Goal: Task Accomplishment & Management: Use online tool/utility

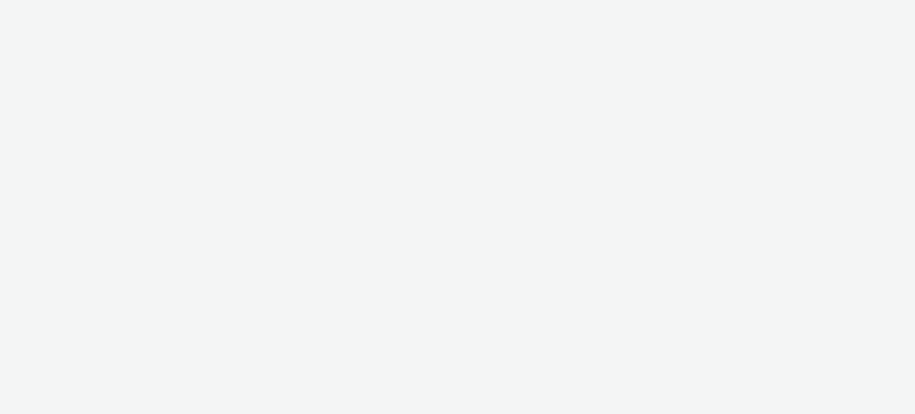
select select "47c37c18-910e-43a3-bb91-a2beb2847406"
select select "b1b940d3-d05b-48b5-821e-f328c33b988b"
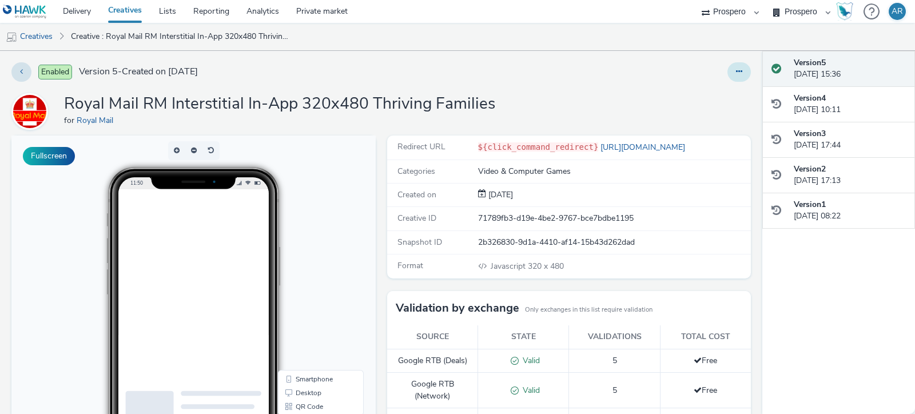
click at [736, 71] on icon at bounding box center [739, 71] width 6 height 8
click at [704, 96] on link "Edit" at bounding box center [708, 94] width 86 height 23
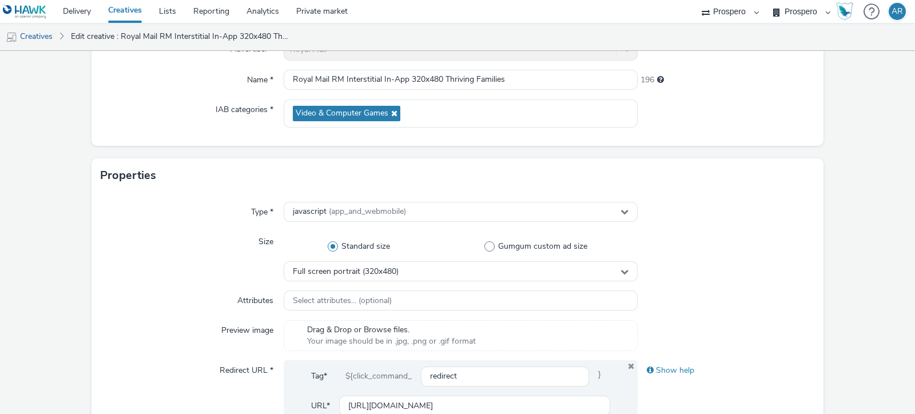
scroll to position [125, 0]
click at [500, 210] on div "javascript (app_and_webmobile)" at bounding box center [461, 212] width 354 height 20
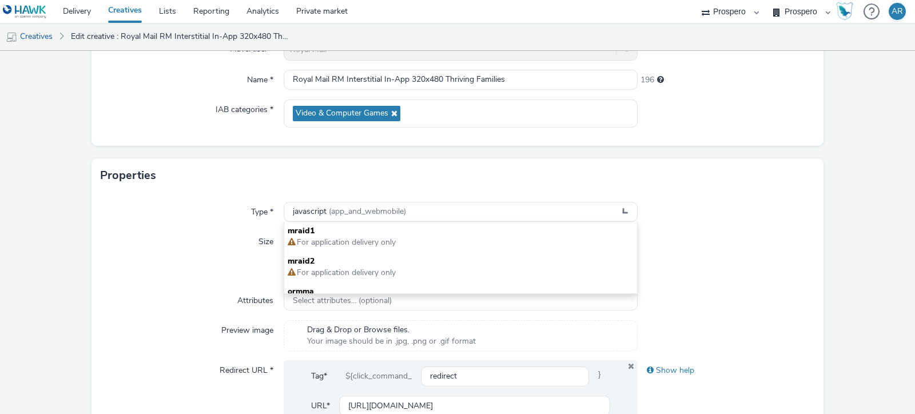
click at [712, 226] on div "Type * javascript (app_and_webmobile) mraid1 For application delivery only mrai…" at bounding box center [457, 329] width 732 height 273
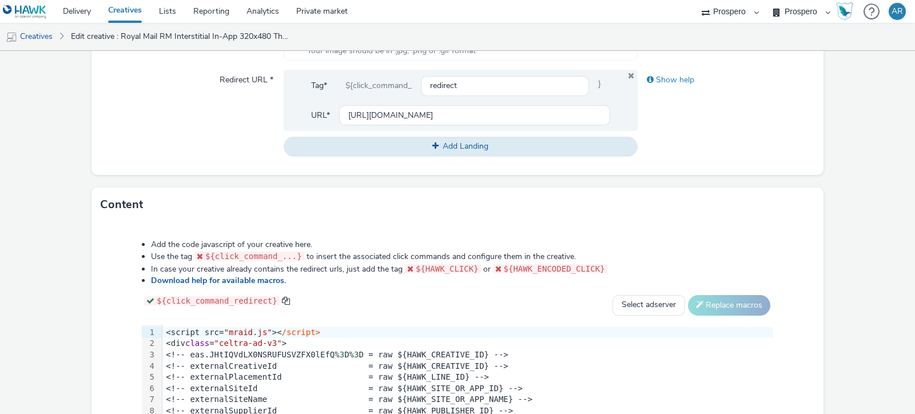
scroll to position [412, 0]
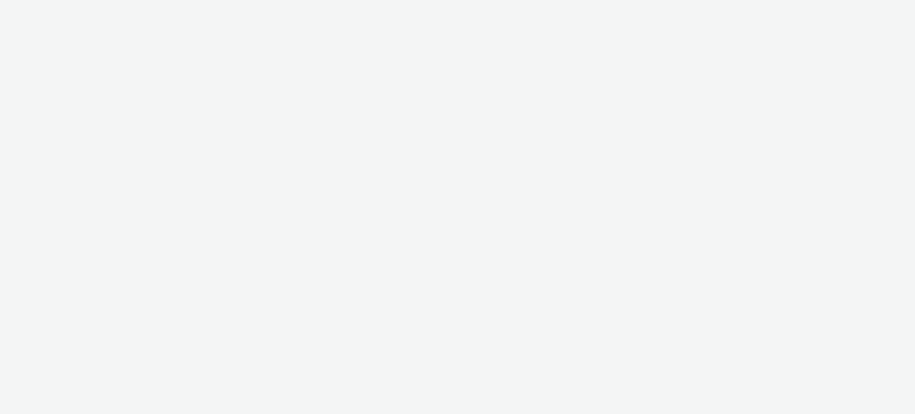
select select "47c37c18-910e-43a3-bb91-a2beb2847406"
select select "b1b940d3-d05b-48b5-821e-f328c33b988b"
select select "47c37c18-910e-43a3-bb91-a2beb2847406"
select select "b1b940d3-d05b-48b5-821e-f328c33b988b"
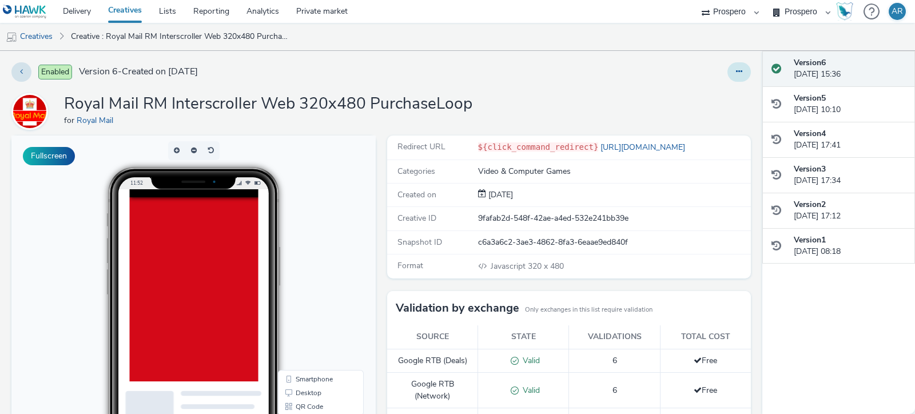
click at [727, 78] on button at bounding box center [738, 71] width 23 height 19
click at [708, 90] on link "Edit" at bounding box center [708, 94] width 86 height 23
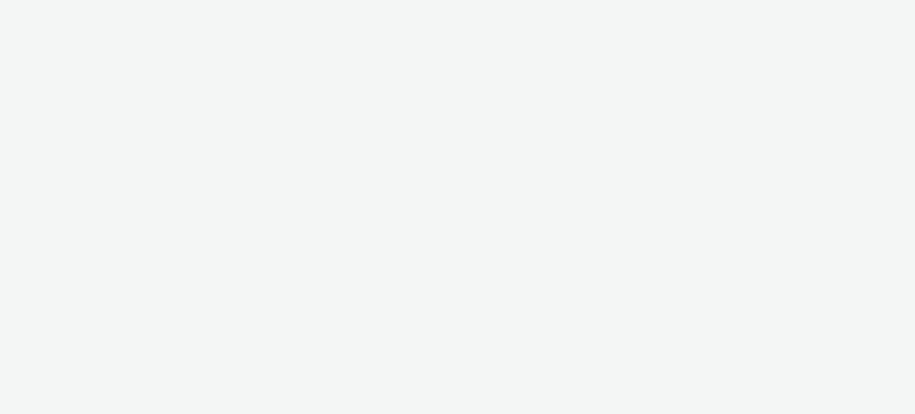
select select "47c37c18-910e-43a3-bb91-a2beb2847406"
select select "b1b940d3-d05b-48b5-821e-f328c33b988b"
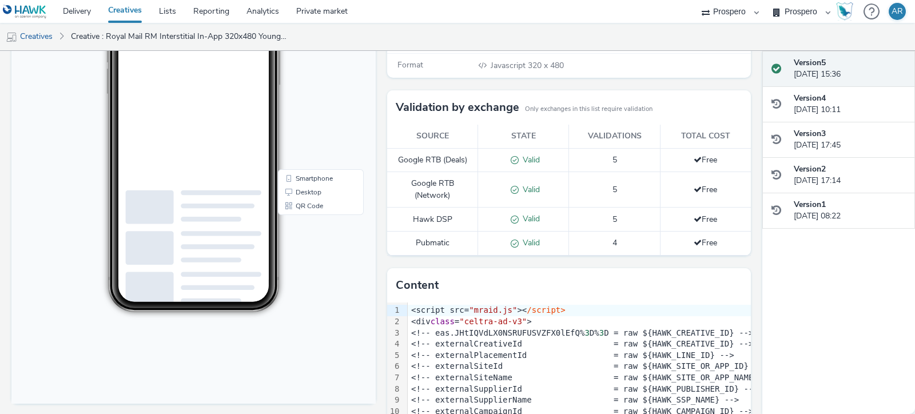
scroll to position [272, 0]
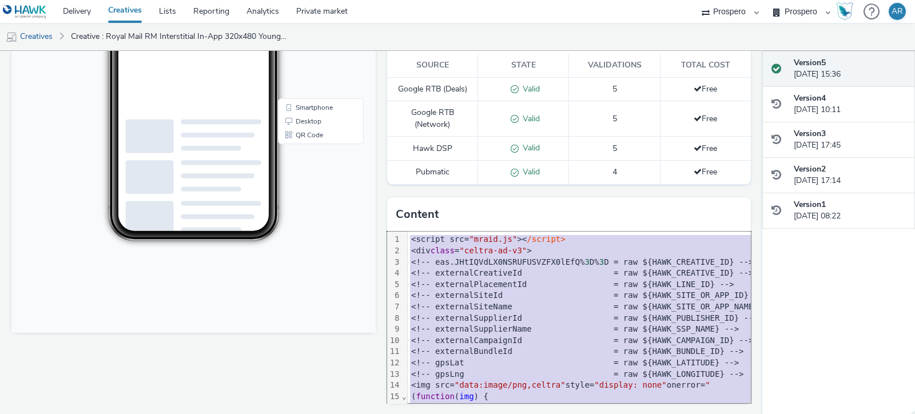
copy div "<script src= "mraid.js" >< /script> <div class = "celtra-ad-v3" > <!-- eas.JHtI…"
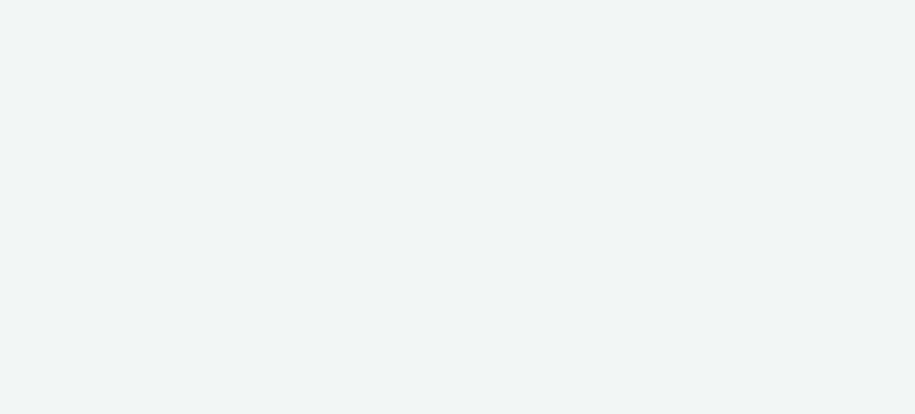
select select "47c37c18-910e-43a3-bb91-a2beb2847406"
select select "b1b940d3-d05b-48b5-821e-f328c33b988b"
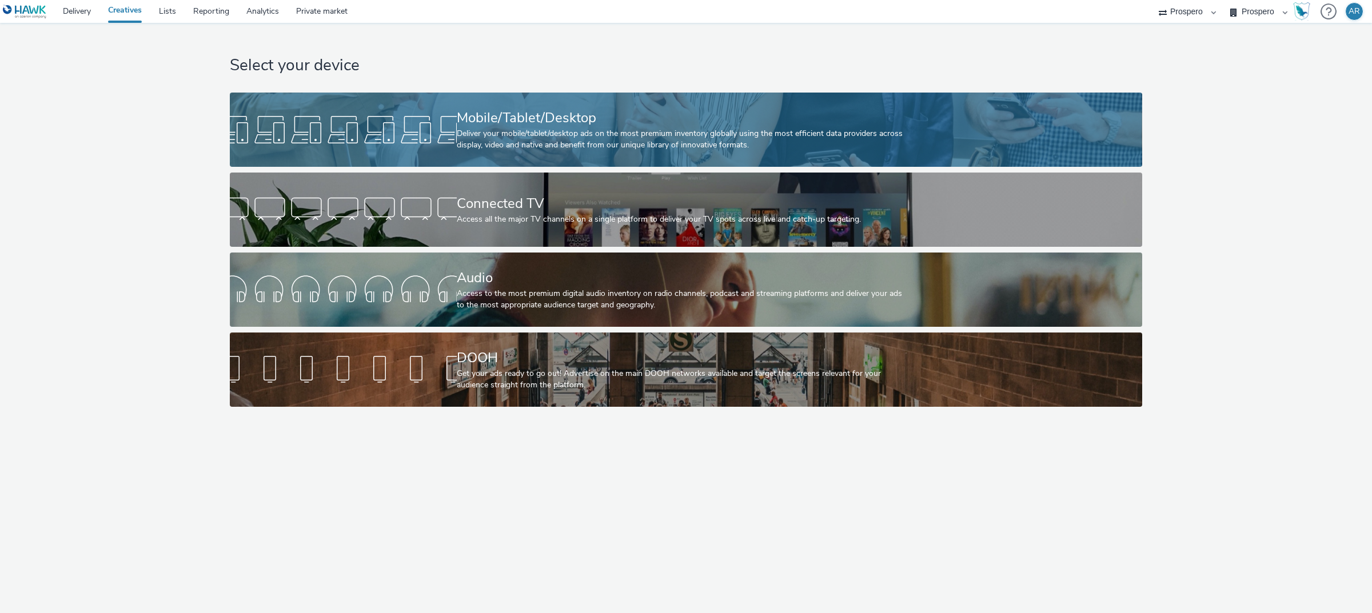
click at [467, 126] on div "Mobile/Tablet/Desktop" at bounding box center [684, 118] width 454 height 20
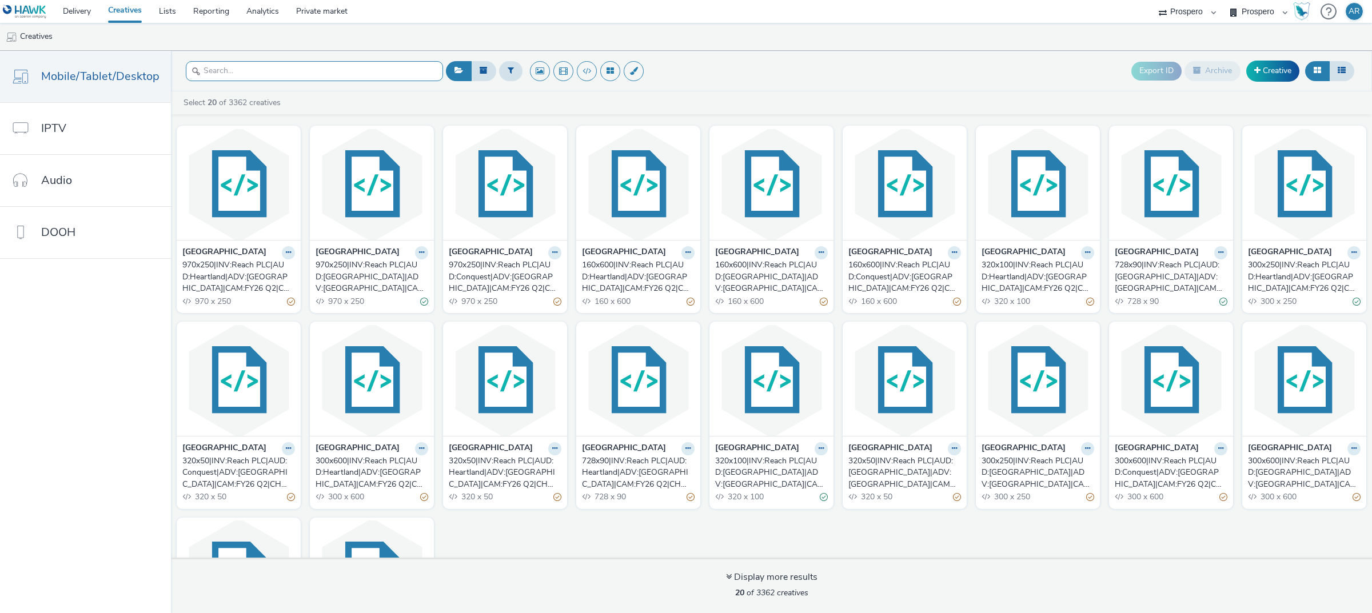
click at [289, 67] on input "text" at bounding box center [314, 71] width 257 height 20
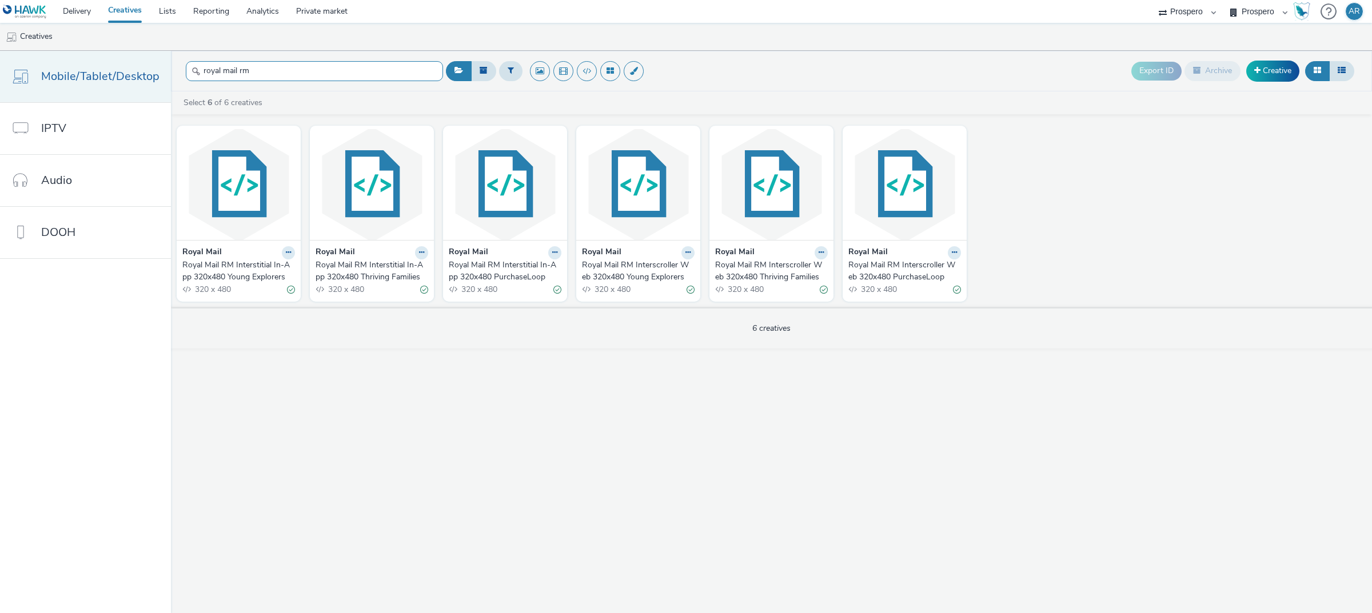
type input "royal mail rm"
drag, startPoint x: 284, startPoint y: 253, endPoint x: 205, endPoint y: 400, distance: 167.2
click at [205, 400] on div "royal mail rm Export ID Archive Creative Select 6 of 6 creatives Royal Mail Roy…" at bounding box center [771, 332] width 1201 height 562
click at [286, 253] on icon at bounding box center [288, 252] width 5 height 7
click at [252, 294] on link "Duplicate" at bounding box center [252, 295] width 86 height 23
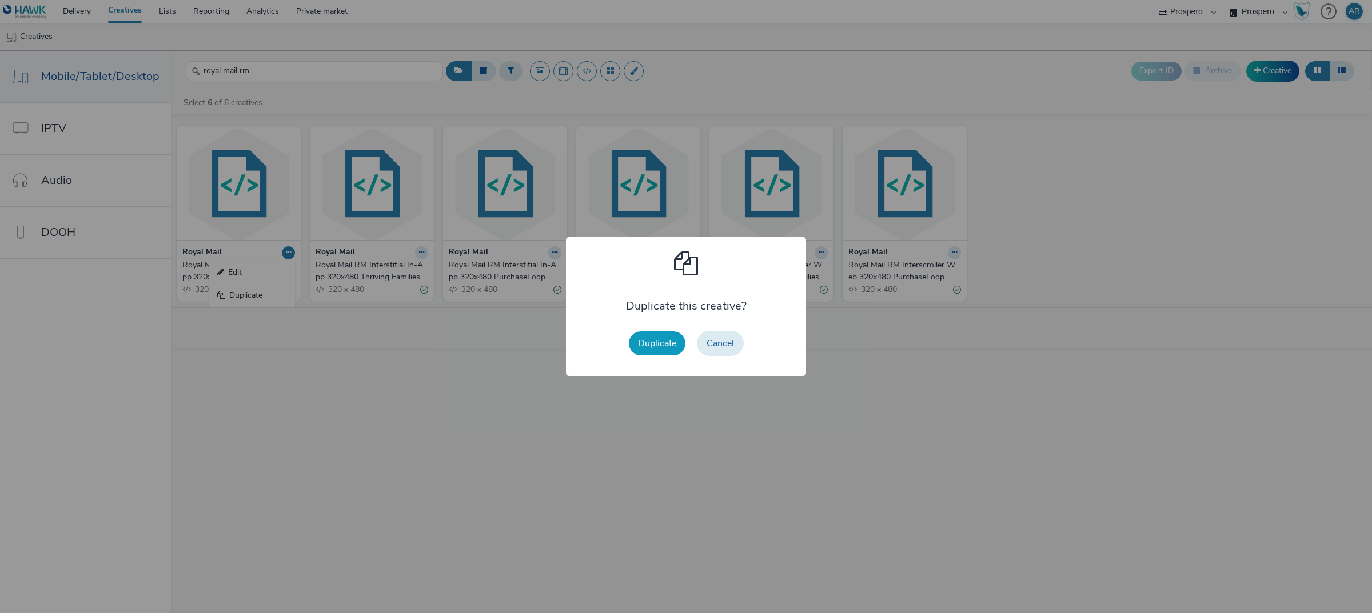
click at [654, 346] on button "Duplicate" at bounding box center [657, 344] width 57 height 24
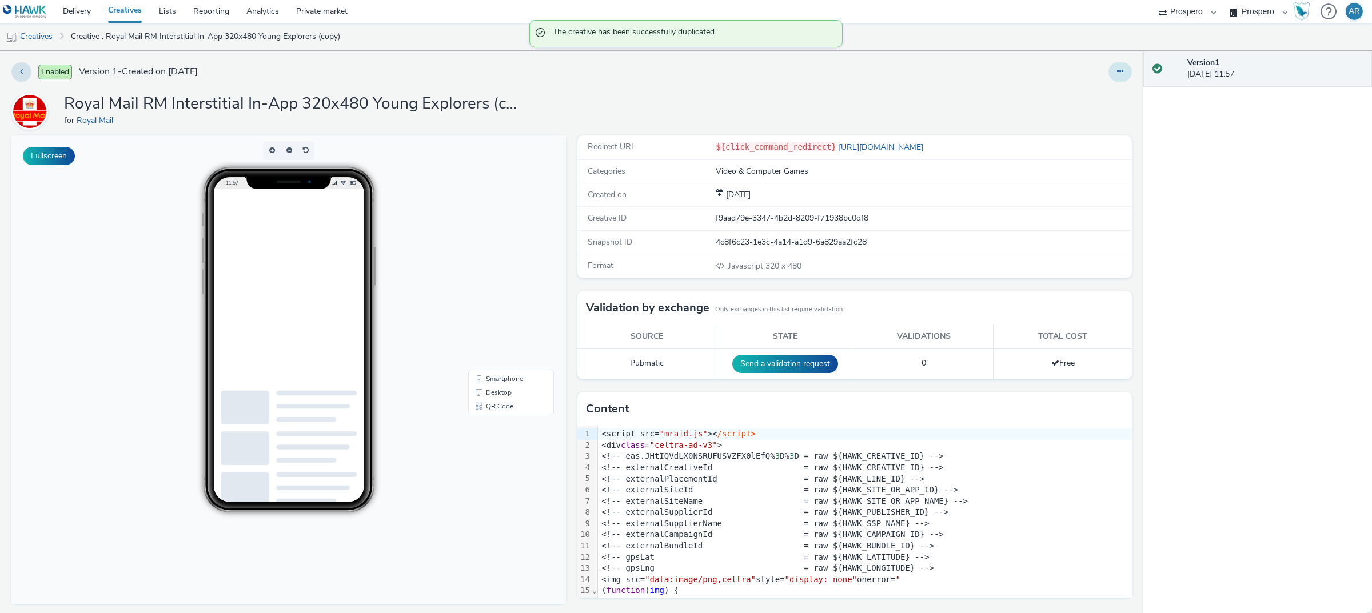
click at [914, 70] on icon at bounding box center [1120, 71] width 6 height 8
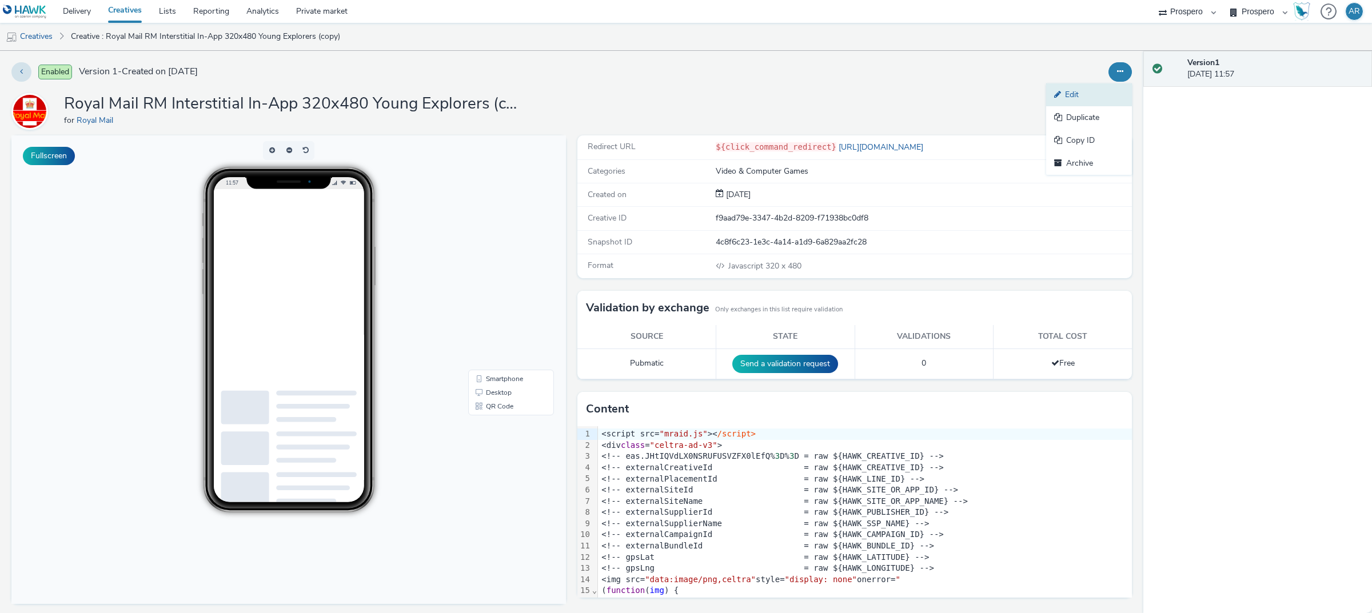
click at [914, 91] on link "Edit" at bounding box center [1089, 94] width 86 height 23
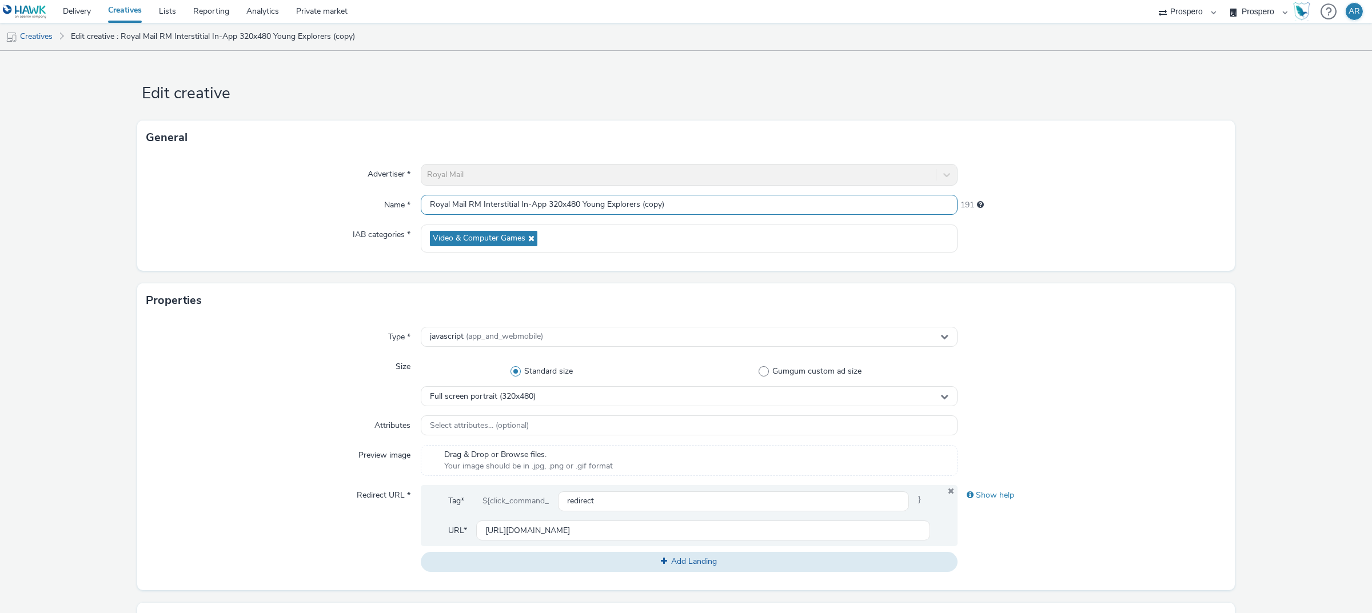
click at [665, 206] on input "Royal Mail RM Interstitial In-App 320x480 Young Explorers (copy)" at bounding box center [689, 205] width 537 height 20
type input "Royal Mail RM Interstitial In-App 320x480 Young Explorers MRAID"
click at [914, 328] on form "Edit creative General Advertiser * Royal Mail Name * Royal Mail RM Interstitial…" at bounding box center [686, 525] width 1372 height 949
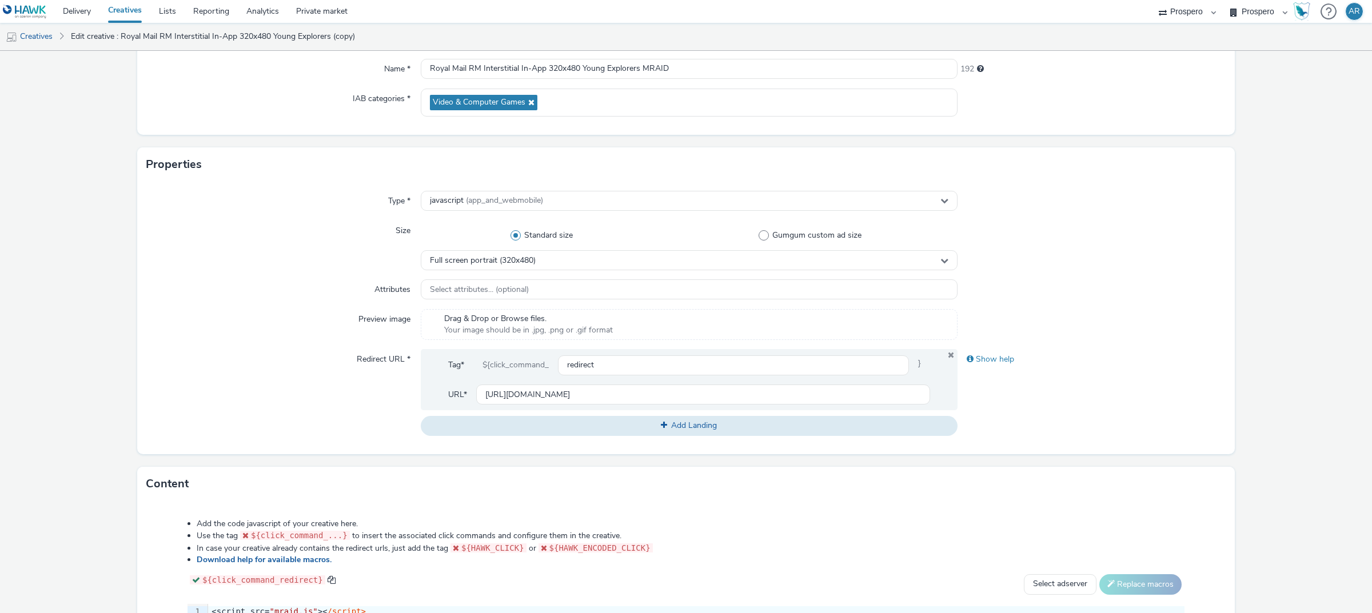
scroll to position [144, 0]
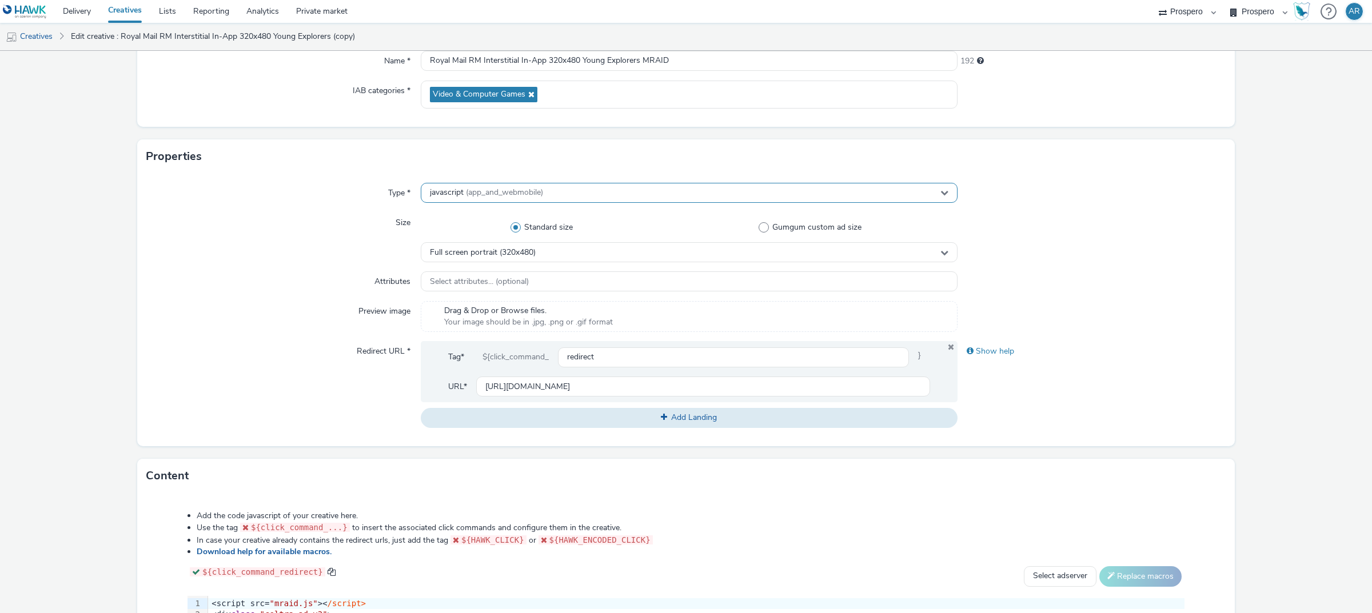
click at [525, 194] on span "(app_and_webmobile)" at bounding box center [504, 192] width 77 height 11
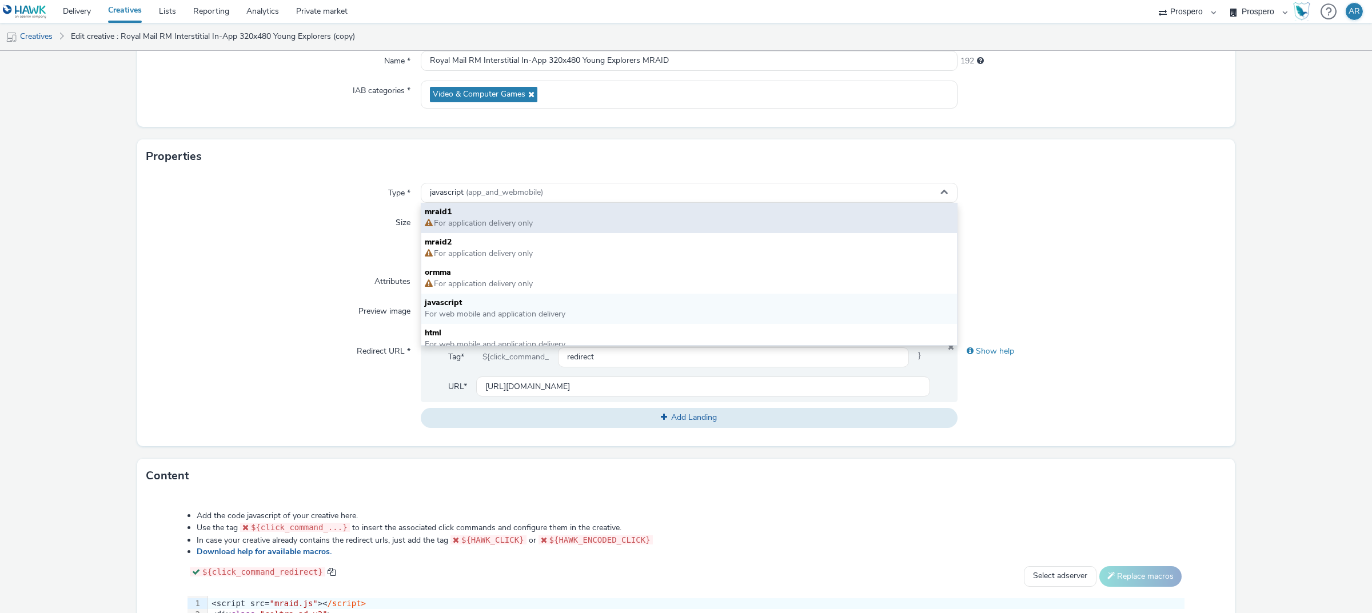
click at [569, 221] on span "For application delivery only" at bounding box center [689, 223] width 529 height 11
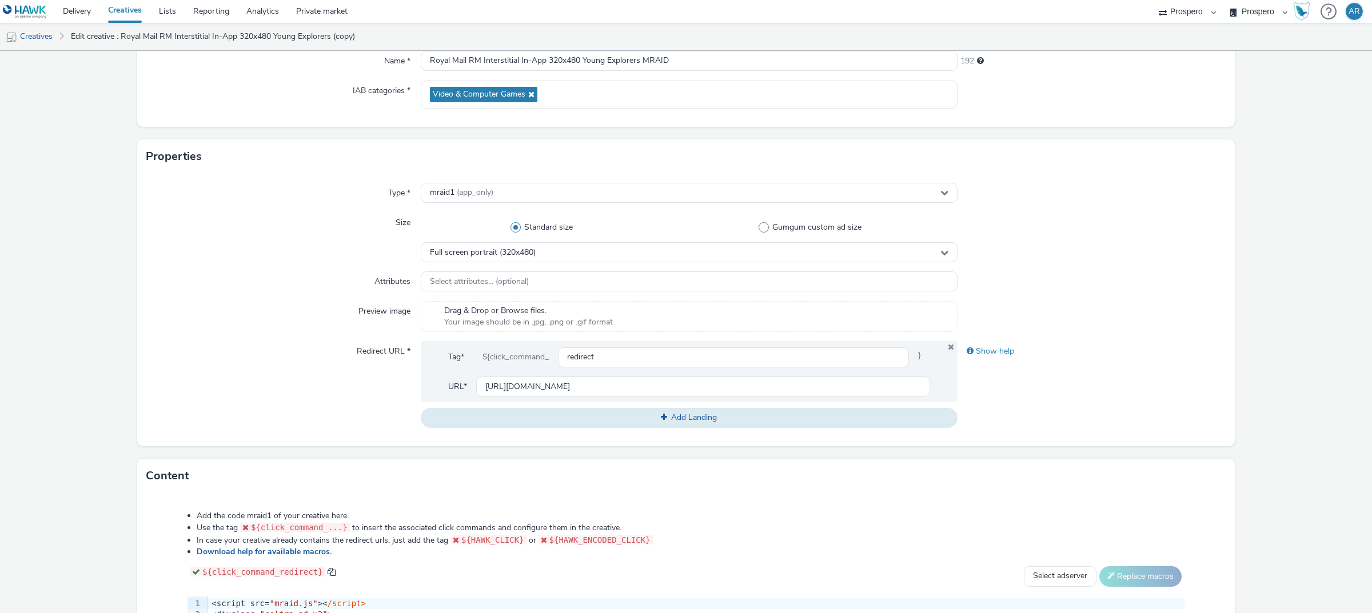
click at [914, 268] on div "Type * mraid1 (app_only) Size Standard size Gumgum custom ad size Full screen p…" at bounding box center [685, 310] width 1097 height 273
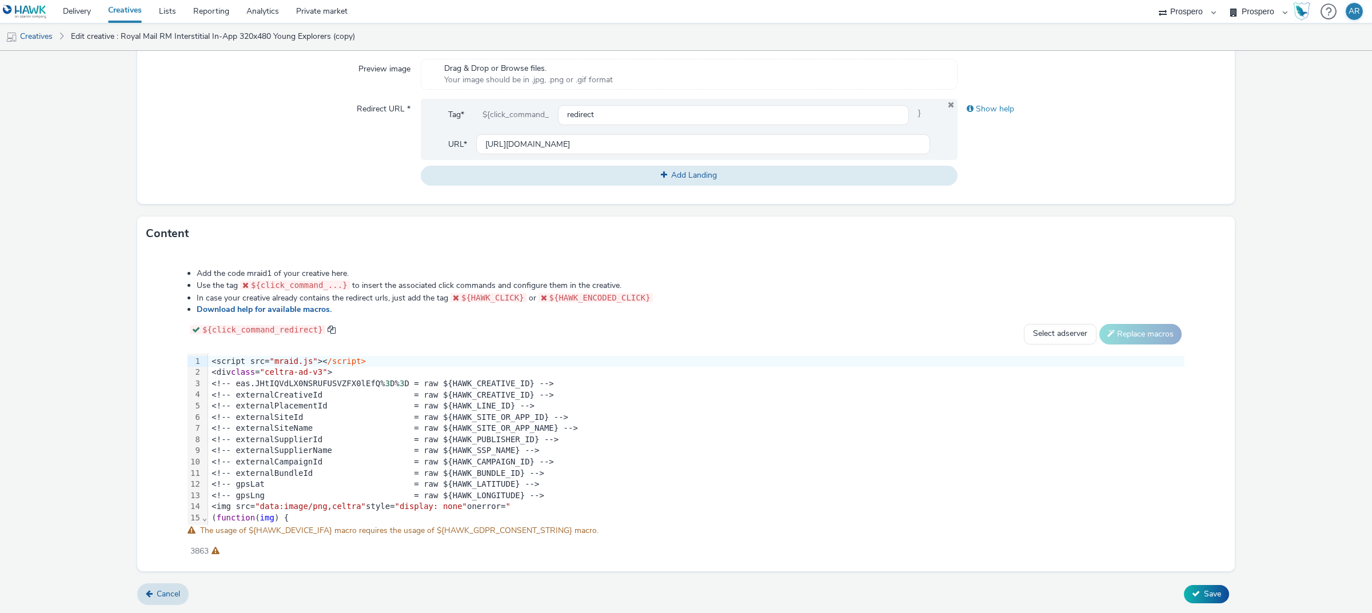
click at [914, 347] on form "Edit creative General Advertiser * Royal Mail Name * Royal Mail RM Interstitial…" at bounding box center [686, 138] width 1372 height 949
click at [914, 413] on span "Save" at bounding box center [1212, 594] width 17 height 11
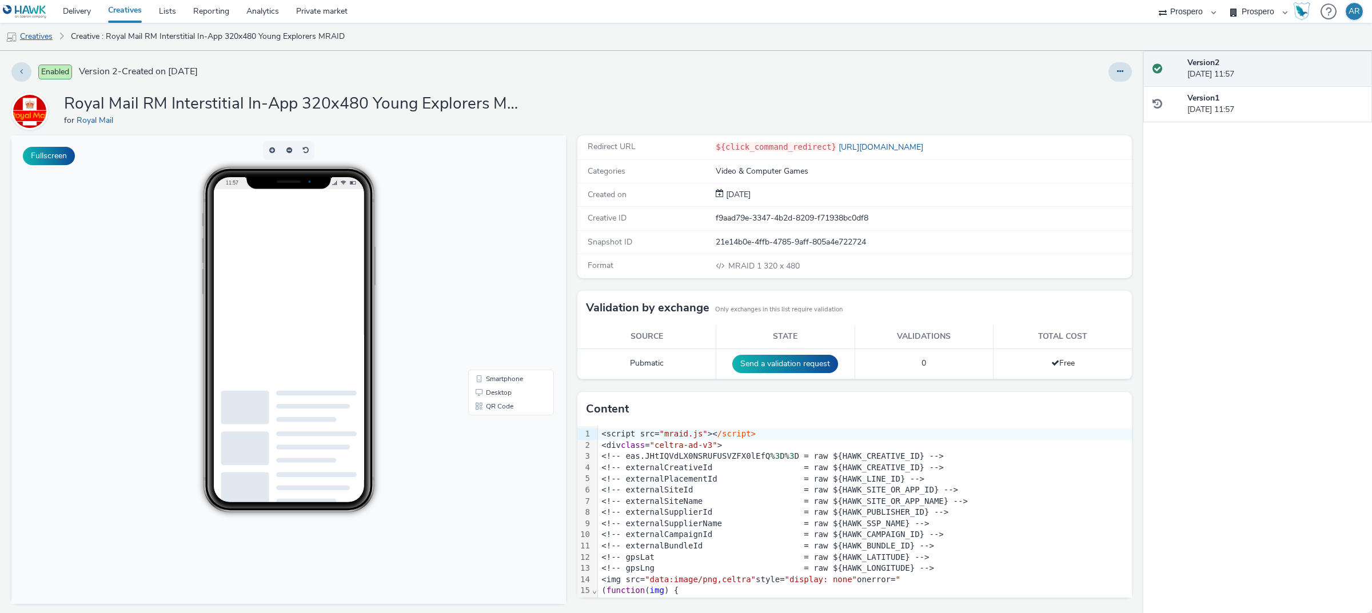
click at [38, 34] on link "Creatives" at bounding box center [29, 36] width 58 height 27
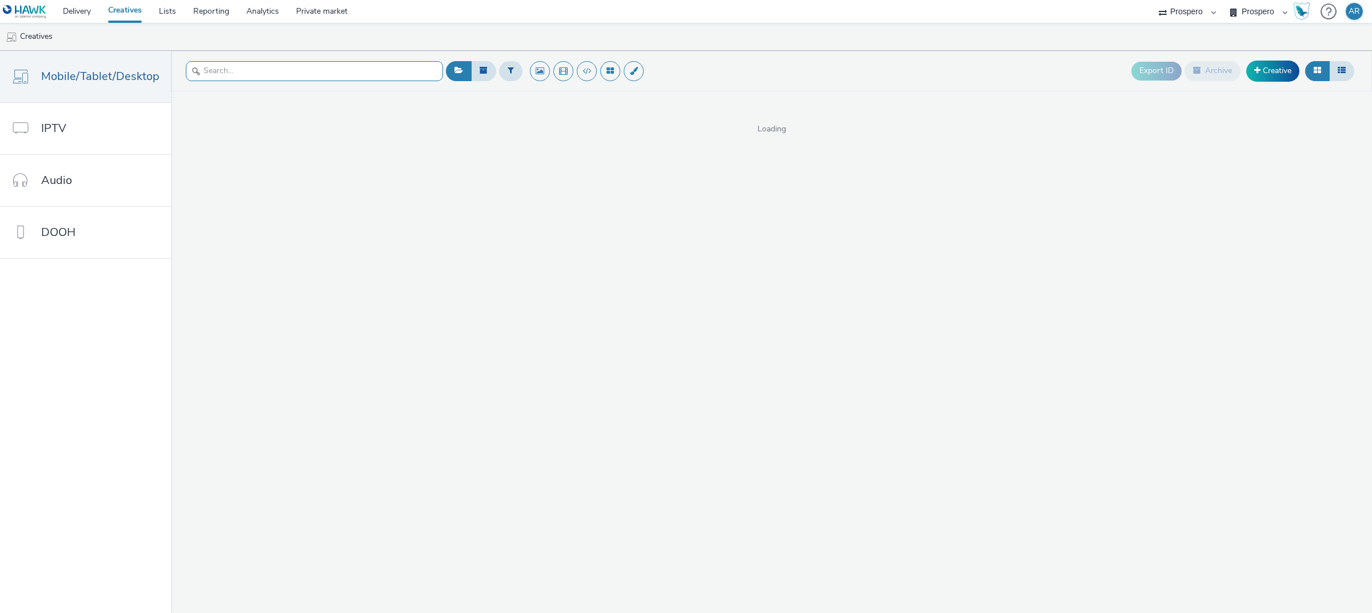
click at [322, 67] on input "text" at bounding box center [314, 71] width 257 height 20
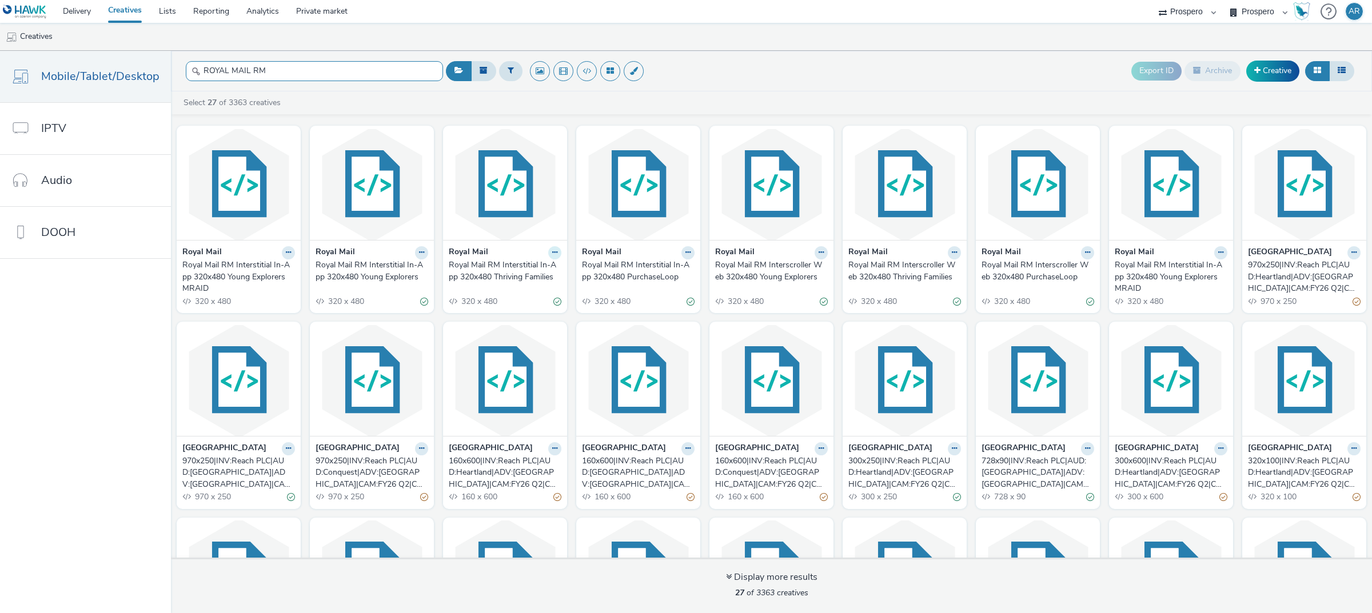
type input "ROYAL MAIL RM"
click at [552, 254] on icon at bounding box center [554, 252] width 5 height 7
click at [520, 297] on link "Duplicate" at bounding box center [519, 295] width 86 height 23
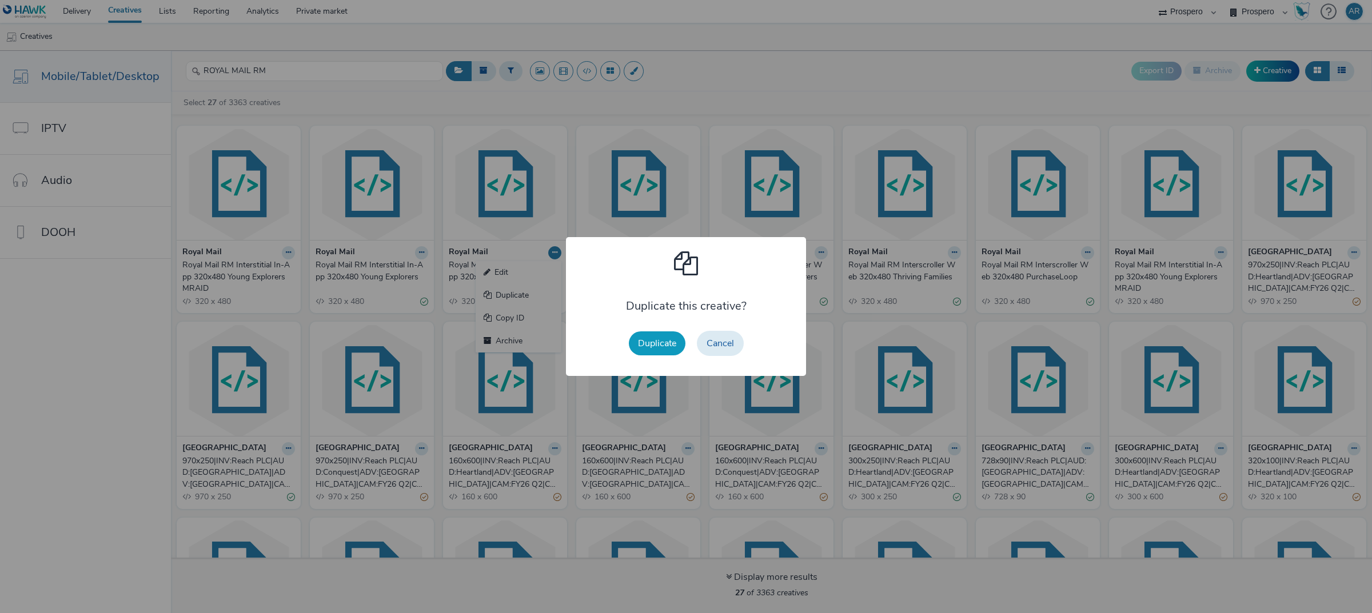
click at [649, 347] on button "Duplicate" at bounding box center [657, 344] width 57 height 24
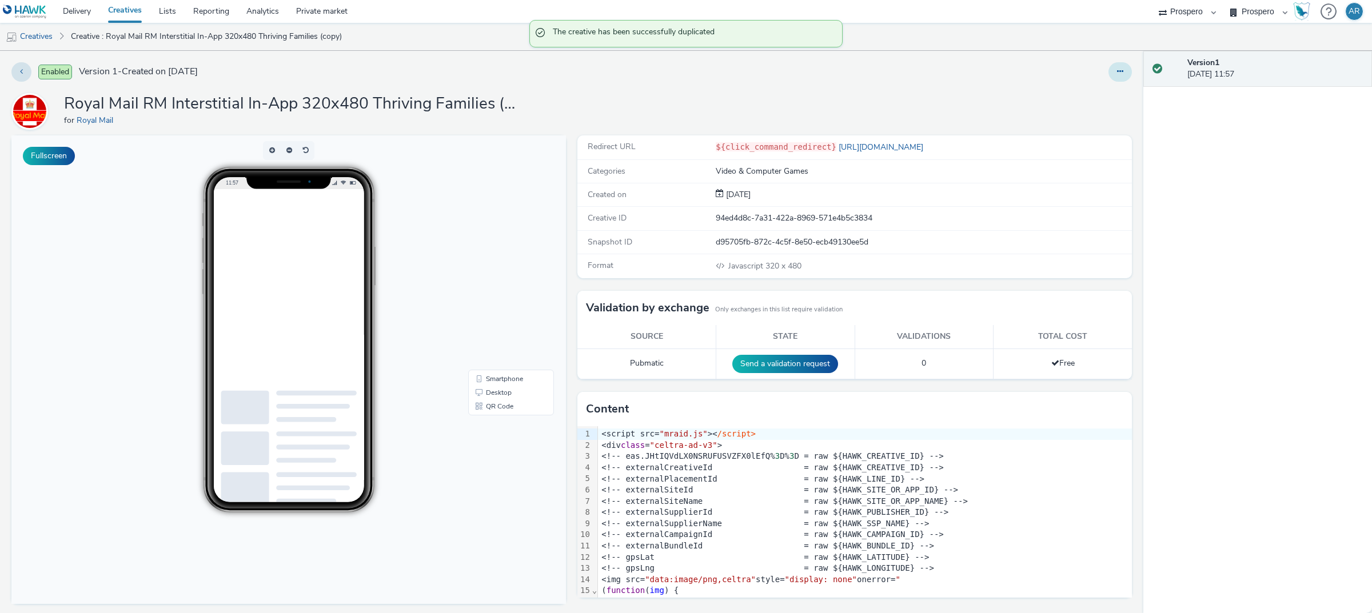
click at [914, 71] on icon at bounding box center [1120, 71] width 6 height 8
click at [914, 95] on link "Edit" at bounding box center [1089, 94] width 86 height 23
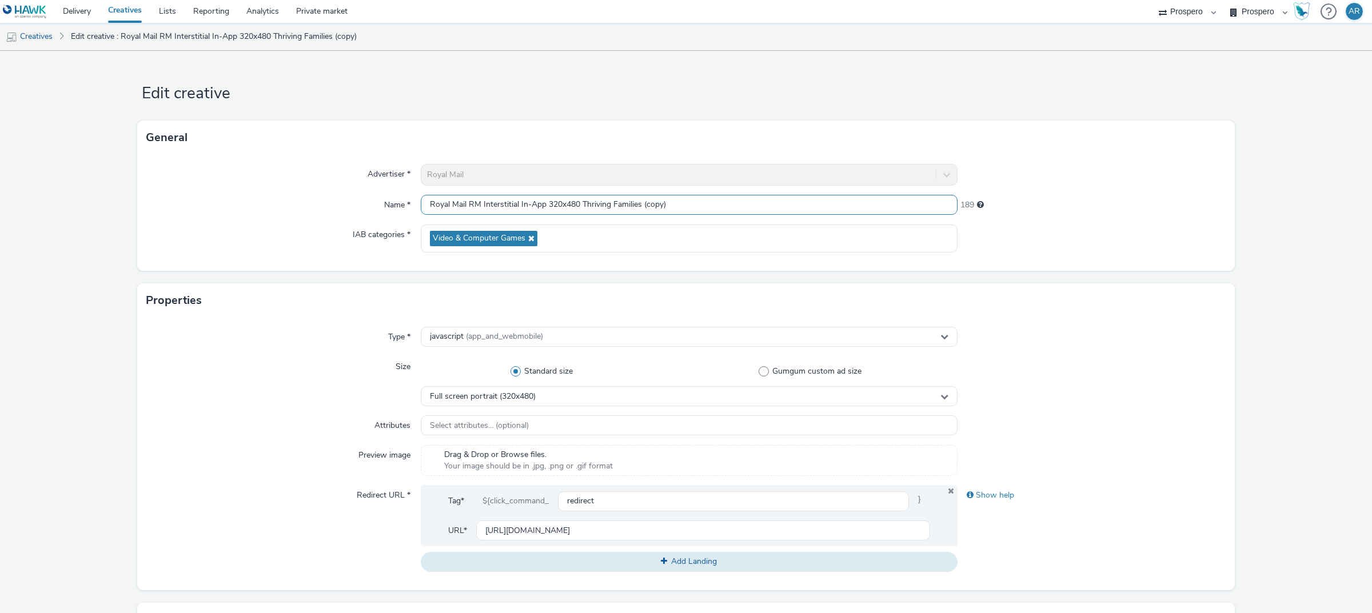
click at [693, 198] on input "Royal Mail RM Interstitial In-App 320x480 Thriving Families (copy)" at bounding box center [689, 205] width 537 height 20
type input "Royal Mail RM Interstitial In-App 320x480 Thriving Families MRAID"
click at [507, 333] on span "(app_and_webmobile)" at bounding box center [504, 336] width 77 height 11
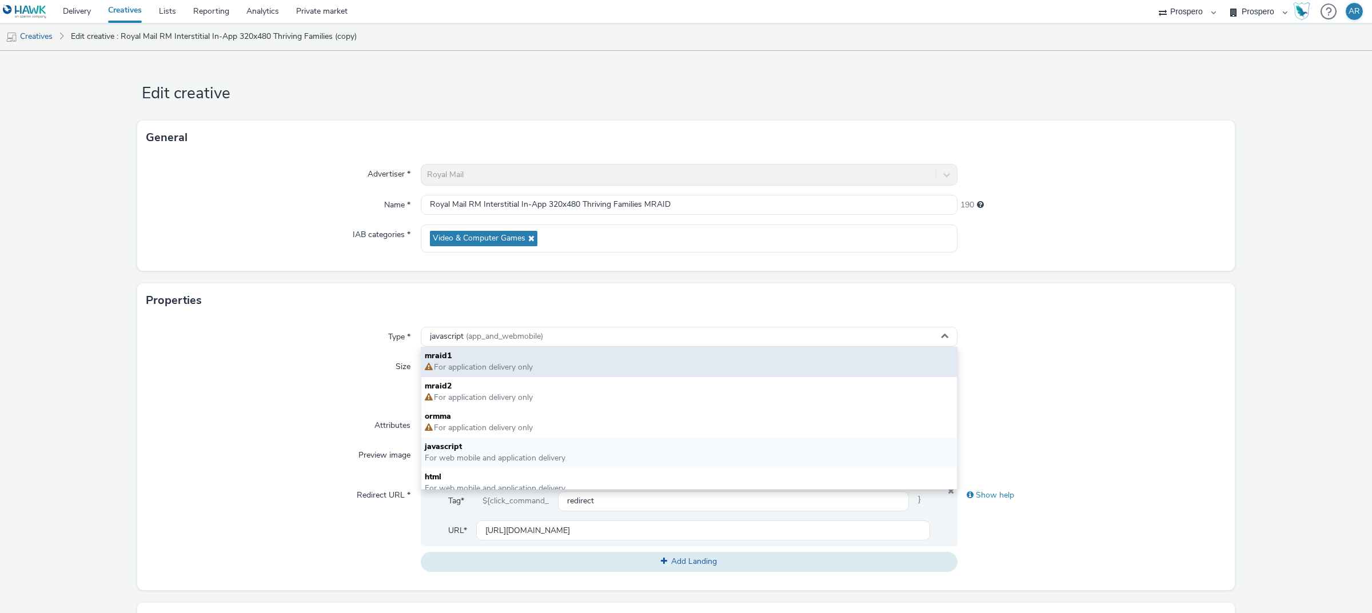
click at [485, 363] on span "For application delivery only" at bounding box center [483, 367] width 100 height 11
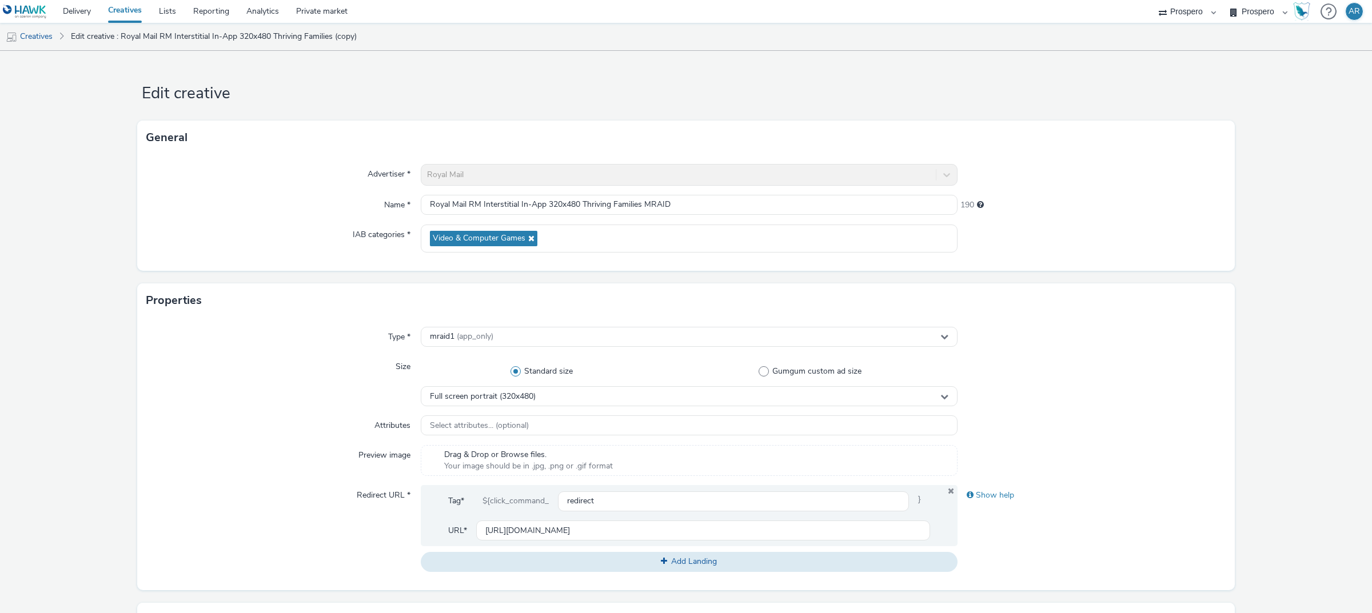
click at [914, 336] on form "Edit creative General Advertiser * Royal Mail Name * Royal Mail RM Interstitial…" at bounding box center [686, 525] width 1372 height 949
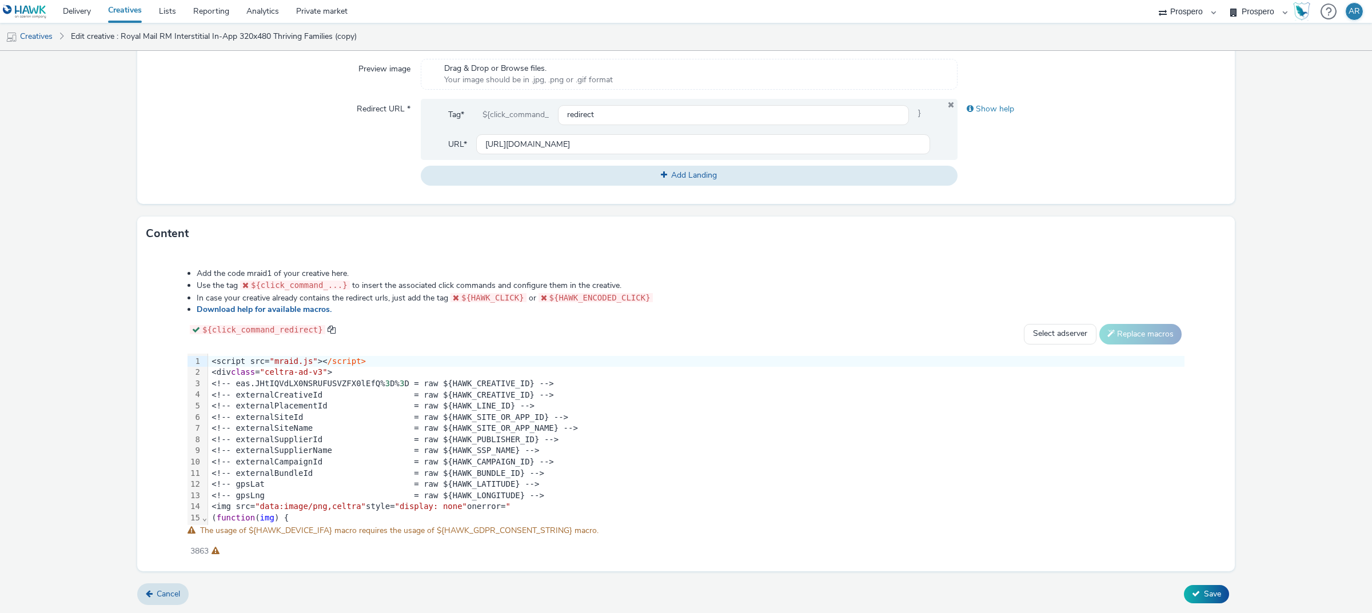
click at [914, 413] on form "Edit creative General Advertiser * Royal Mail Name * Royal Mail RM Interstitial…" at bounding box center [686, 138] width 1372 height 949
click at [914, 413] on span "Save" at bounding box center [1212, 594] width 17 height 11
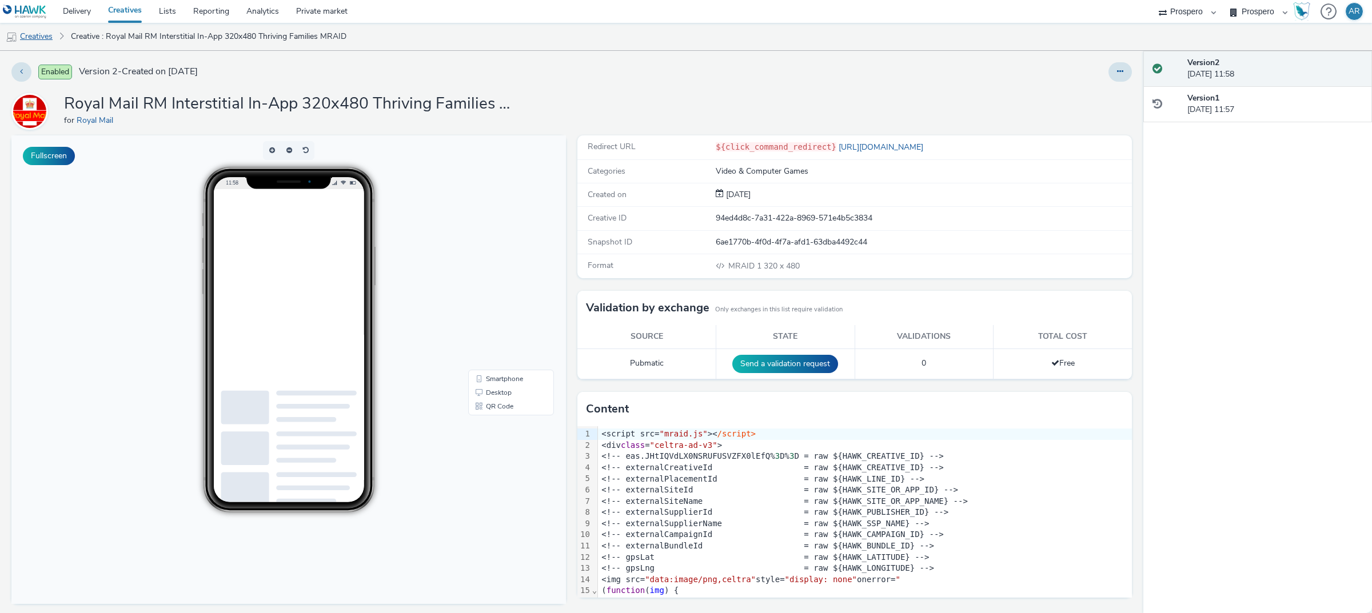
click at [40, 33] on link "Creatives" at bounding box center [29, 36] width 58 height 27
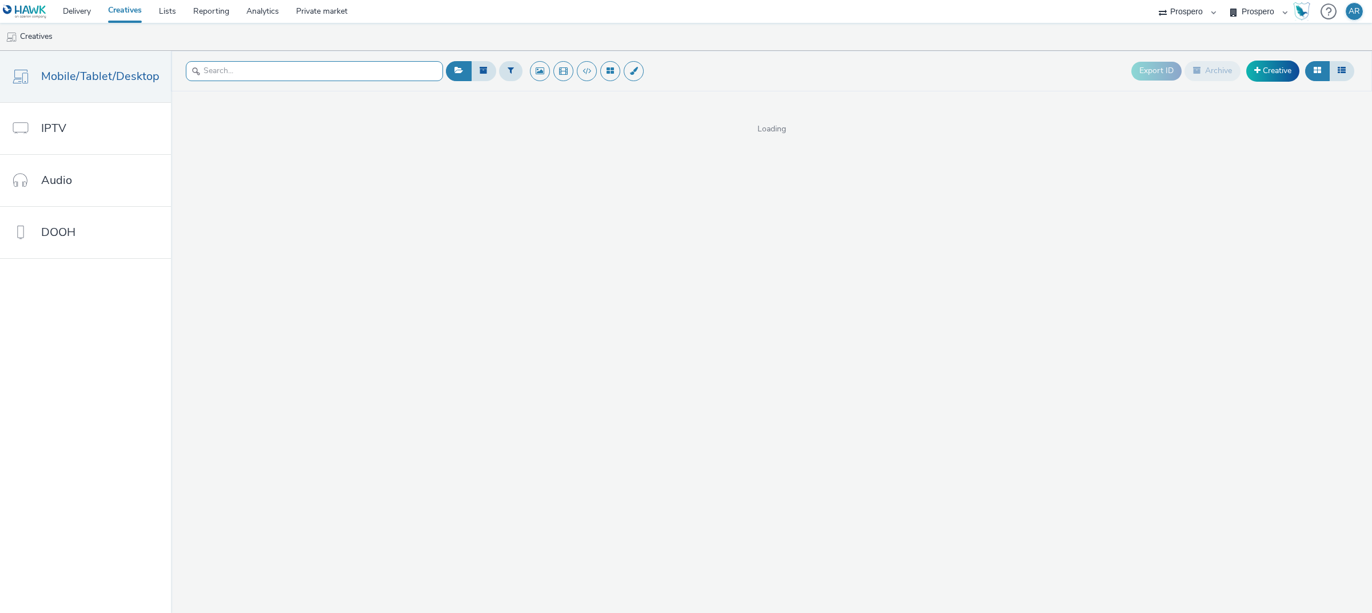
click at [210, 75] on input "text" at bounding box center [314, 71] width 257 height 20
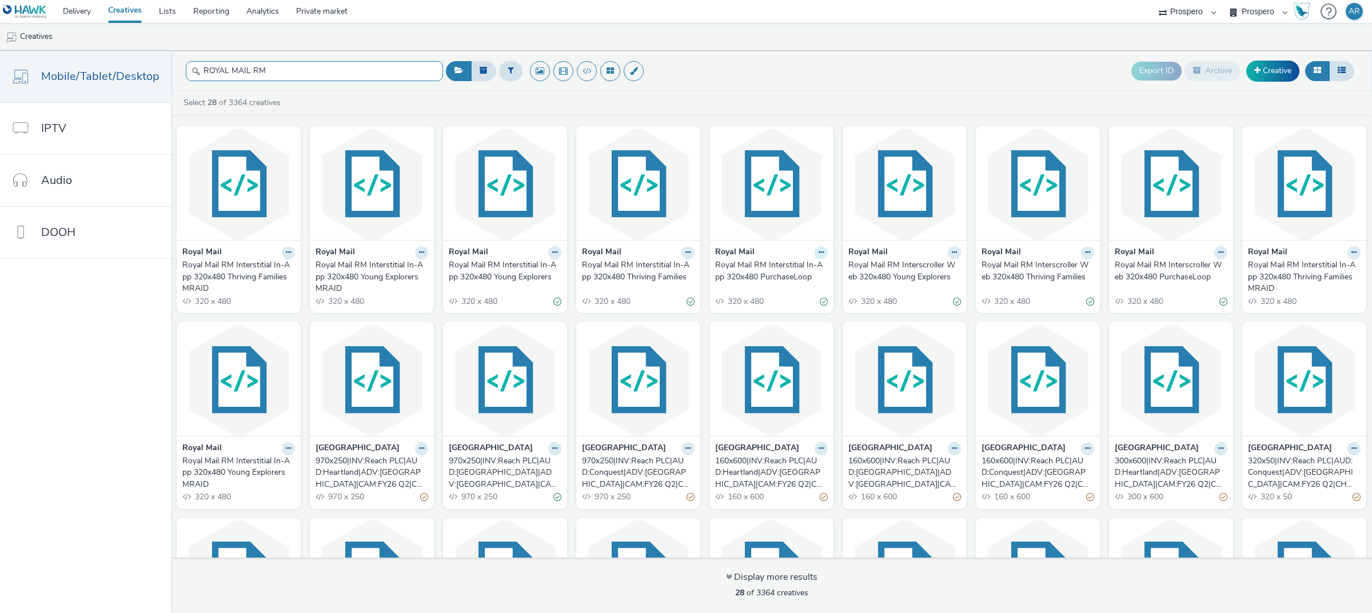
type input "ROYAL MAIL RM"
click at [815, 249] on button at bounding box center [821, 252] width 13 height 13
click at [792, 289] on link "Duplicate" at bounding box center [785, 295] width 86 height 23
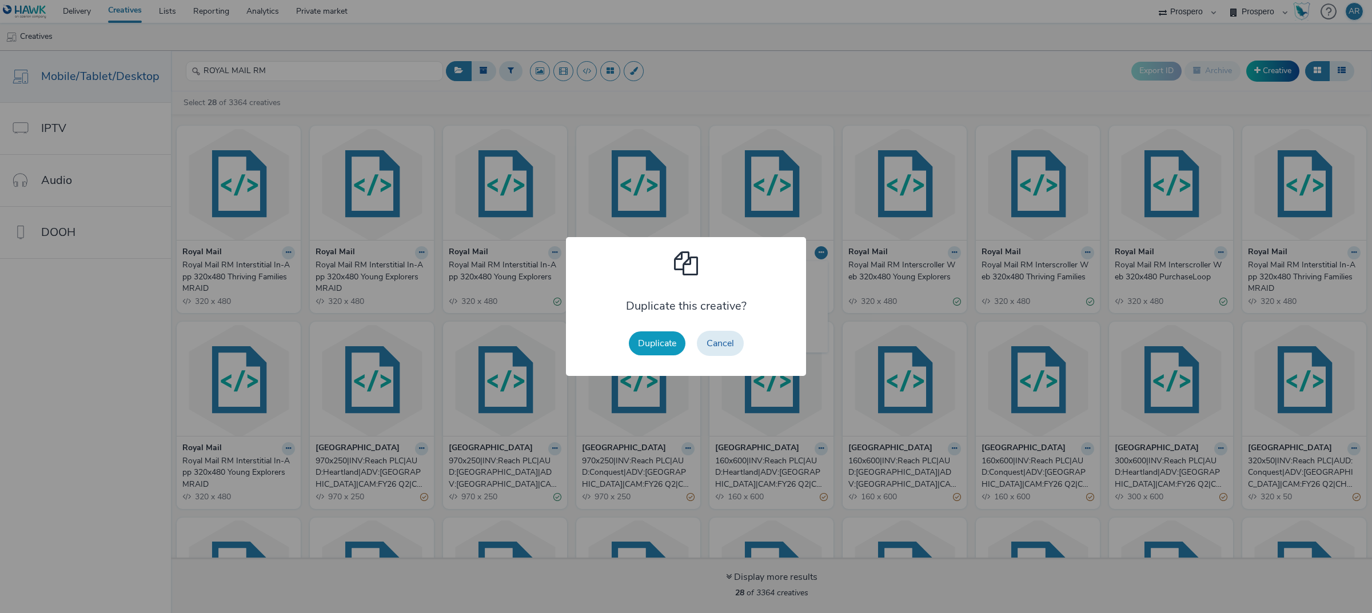
click at [660, 341] on button "Duplicate" at bounding box center [657, 344] width 57 height 24
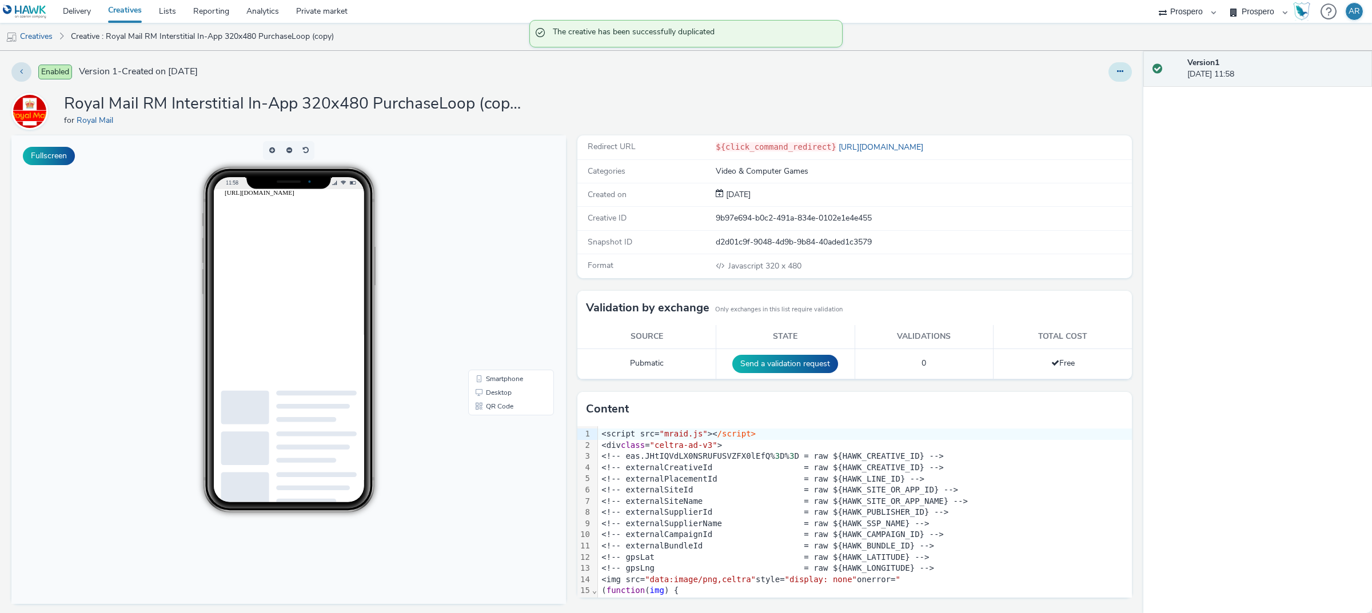
click at [914, 73] on button at bounding box center [1119, 71] width 23 height 19
click at [914, 92] on link "Edit" at bounding box center [1089, 94] width 86 height 23
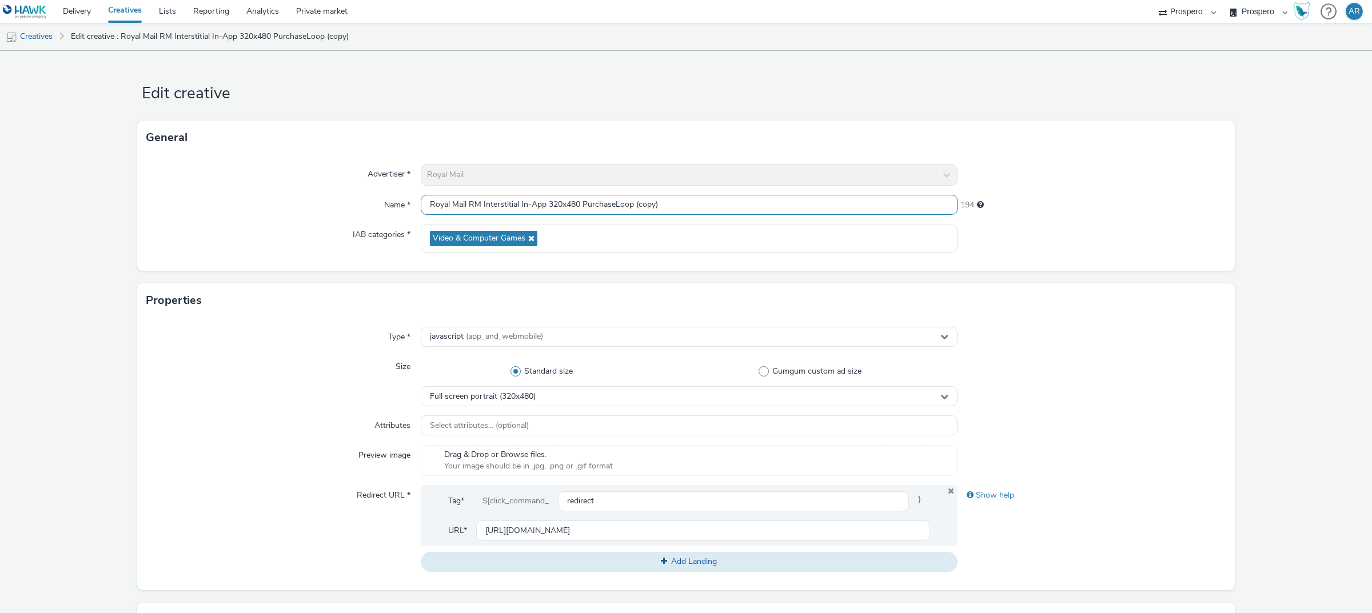
click at [698, 206] on input "Royal Mail RM Interstitial In-App 320x480 PurchaseLoop (copy)" at bounding box center [689, 205] width 537 height 20
type input "Royal Mail RM Interstitial In-App 320x480 PurchaseLoop MRAID"
click at [606, 334] on div "javascript (app_and_webmobile)" at bounding box center [689, 337] width 537 height 20
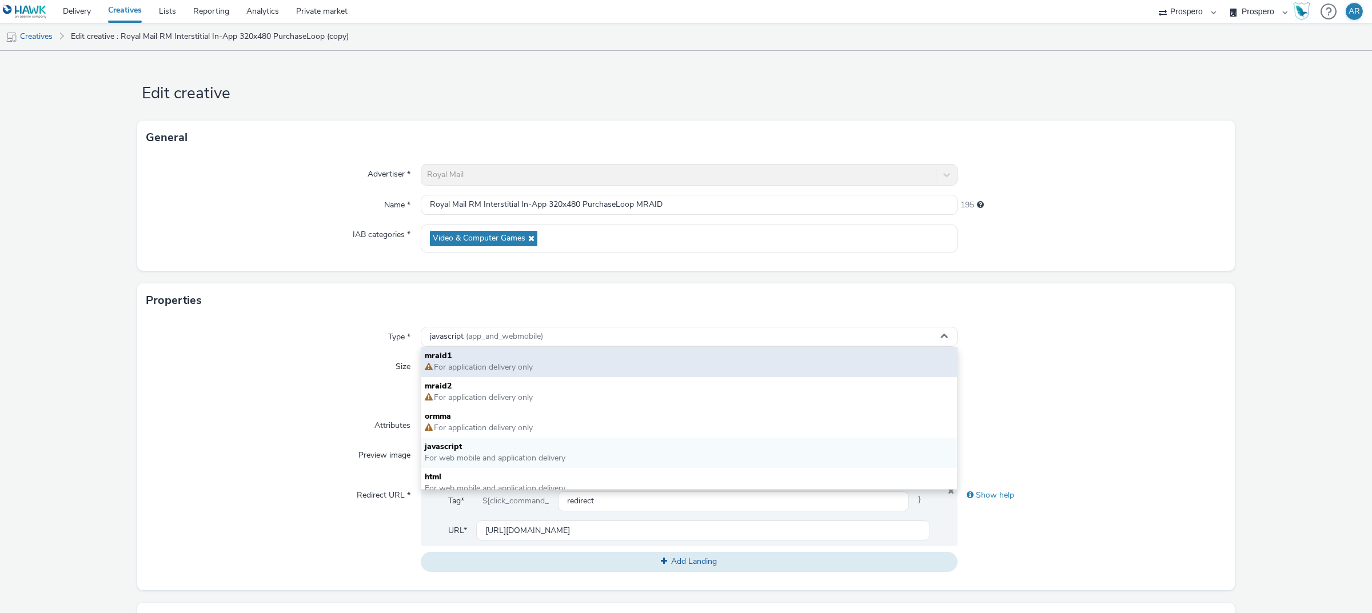
click at [510, 360] on span "mraid1" at bounding box center [689, 355] width 529 height 11
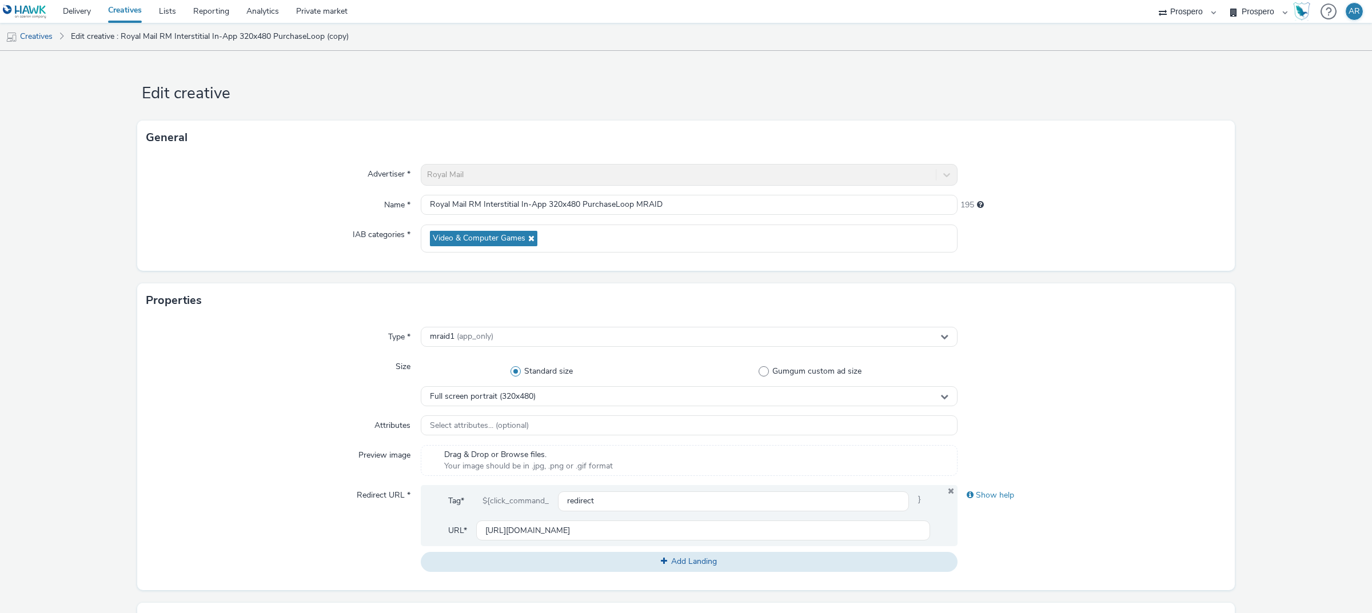
click at [914, 249] on form "Edit creative General Advertiser * Royal Mail Name * Royal Mail RM Interstitial…" at bounding box center [686, 525] width 1372 height 949
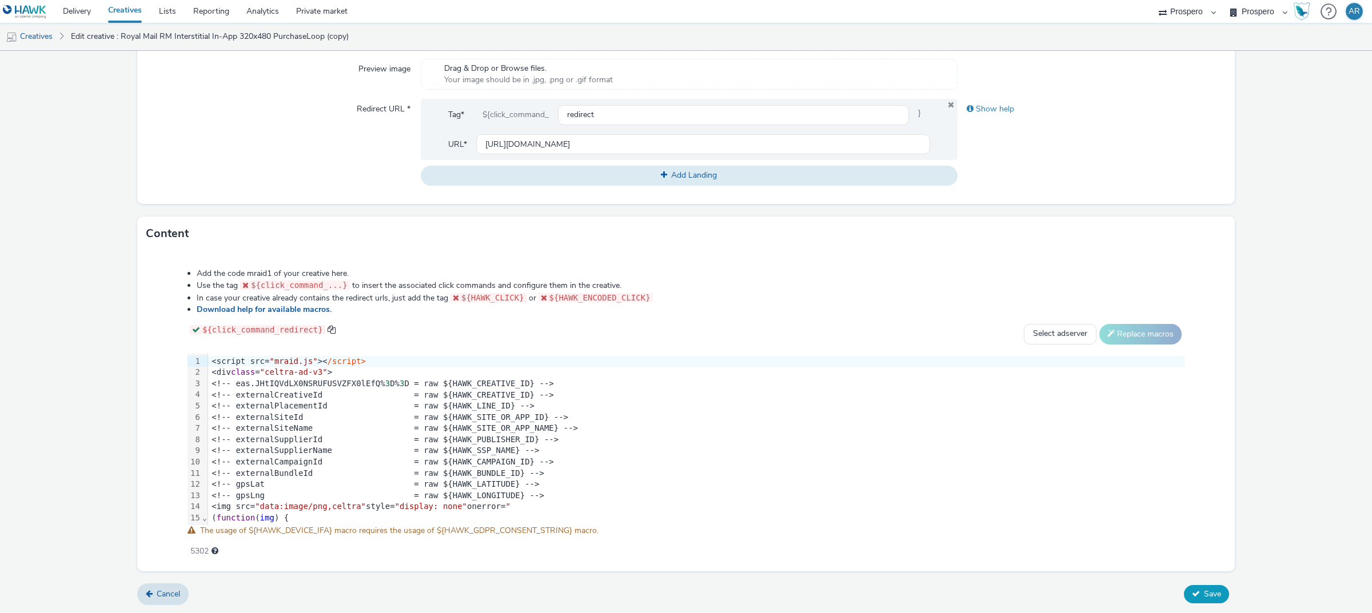
click at [914, 413] on span "Save" at bounding box center [1212, 594] width 17 height 11
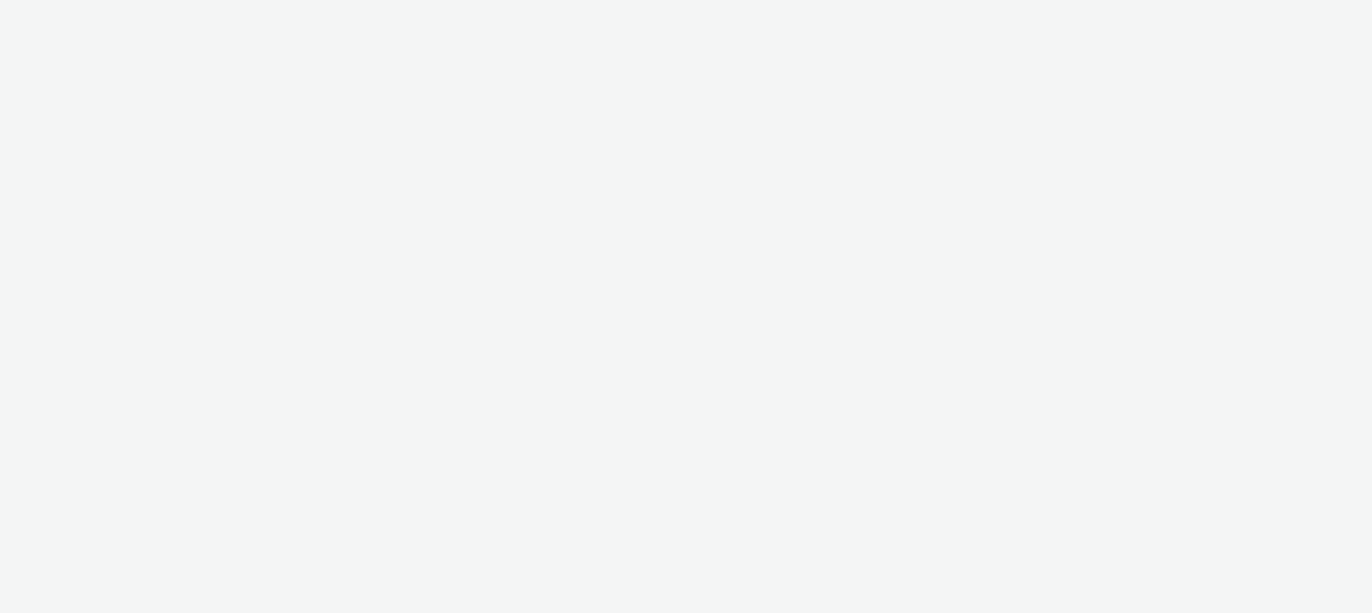
select select "47c37c18-910e-43a3-bb91-a2beb2847406"
select select "b1b940d3-d05b-48b5-821e-f328c33b988b"
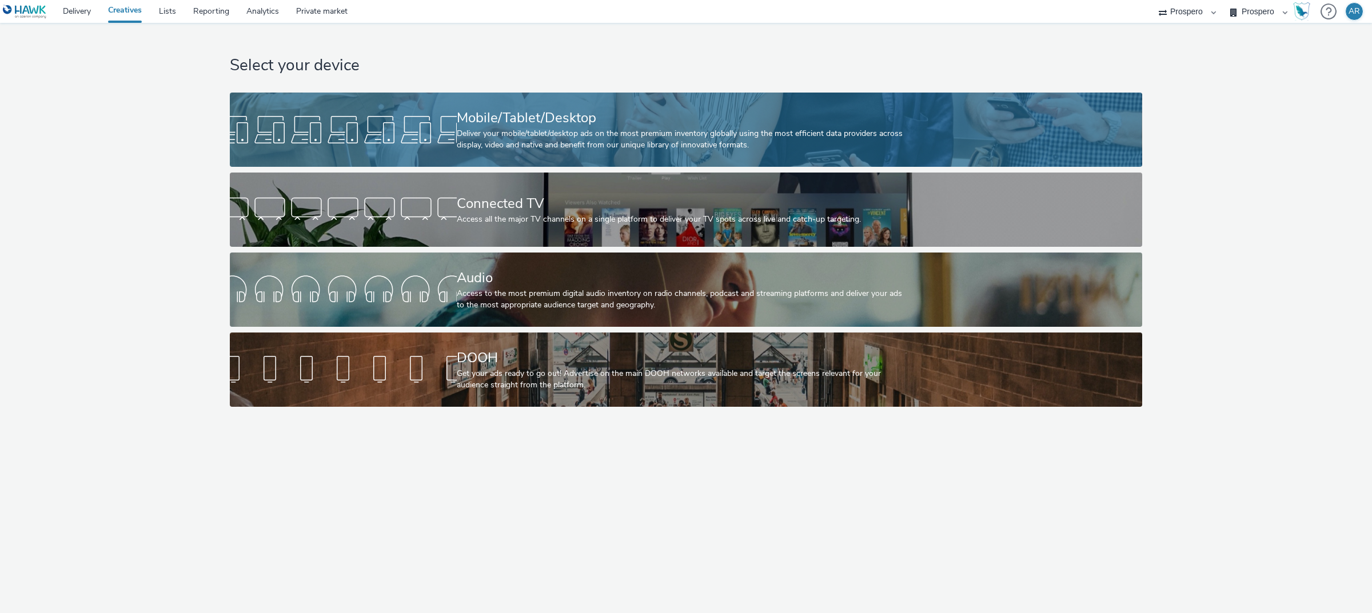
click at [941, 112] on link "Mobile/Tablet/Desktop Deliver your mobile/tablet/desktop ads on the most premiu…" at bounding box center [686, 130] width 912 height 74
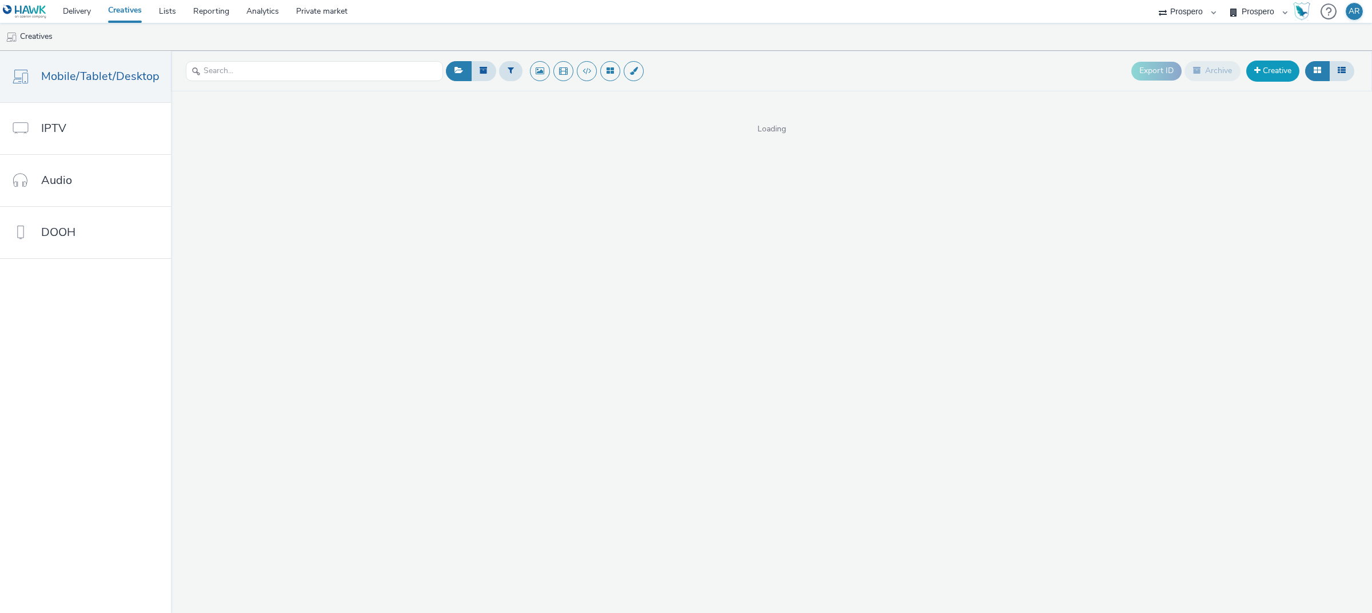
click at [1267, 78] on link "Creative" at bounding box center [1272, 71] width 53 height 21
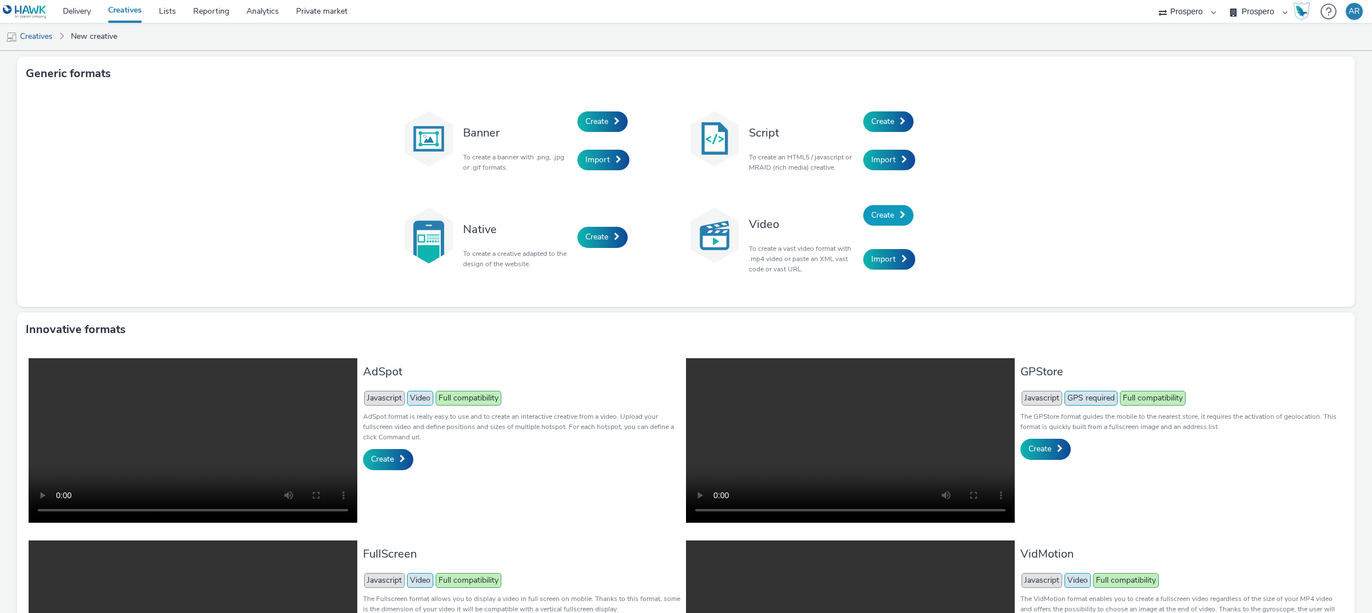
click at [873, 206] on link "Create" at bounding box center [888, 215] width 50 height 21
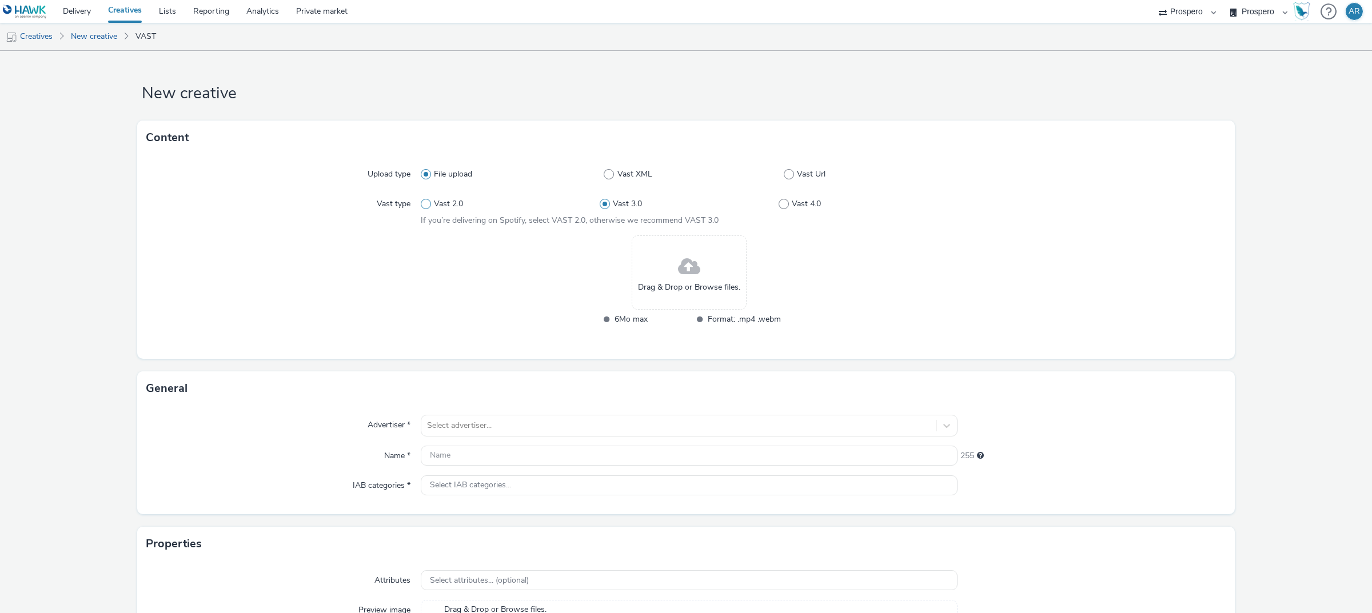
click at [446, 201] on span "Vast 2.0" at bounding box center [448, 203] width 29 height 11
click at [428, 201] on input "Vast 2.0" at bounding box center [424, 204] width 7 height 7
radio input "true"
radio input "false"
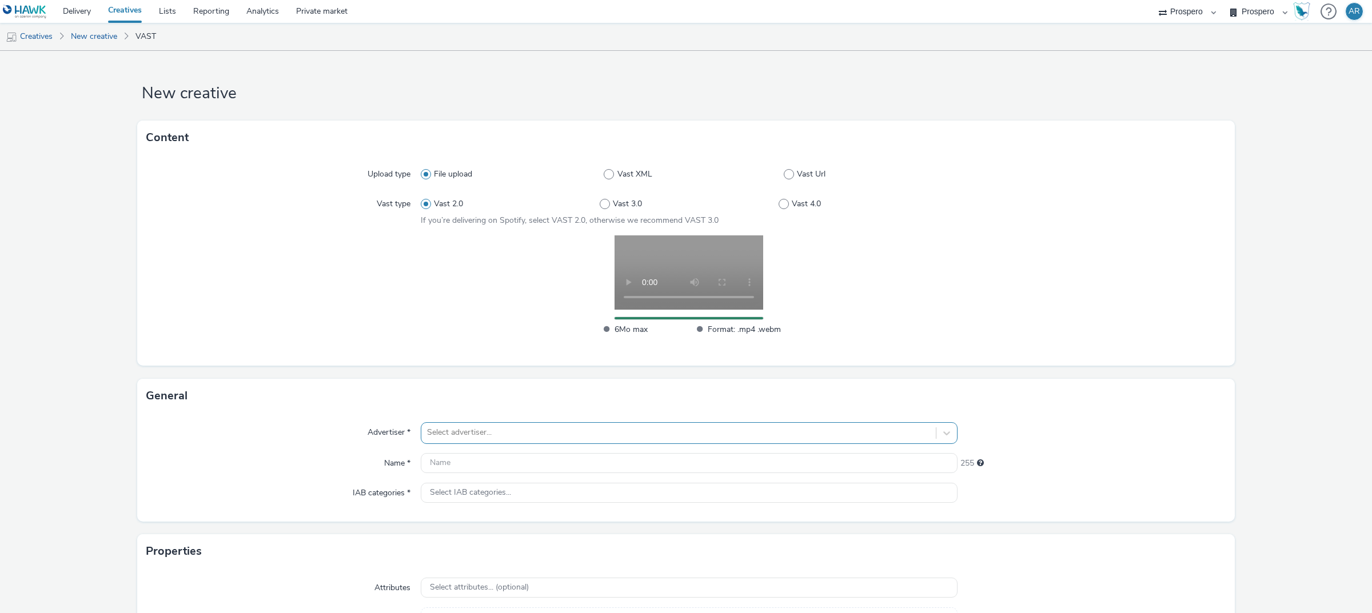
click at [496, 433] on div "Select advertiser..." at bounding box center [689, 433] width 537 height 22
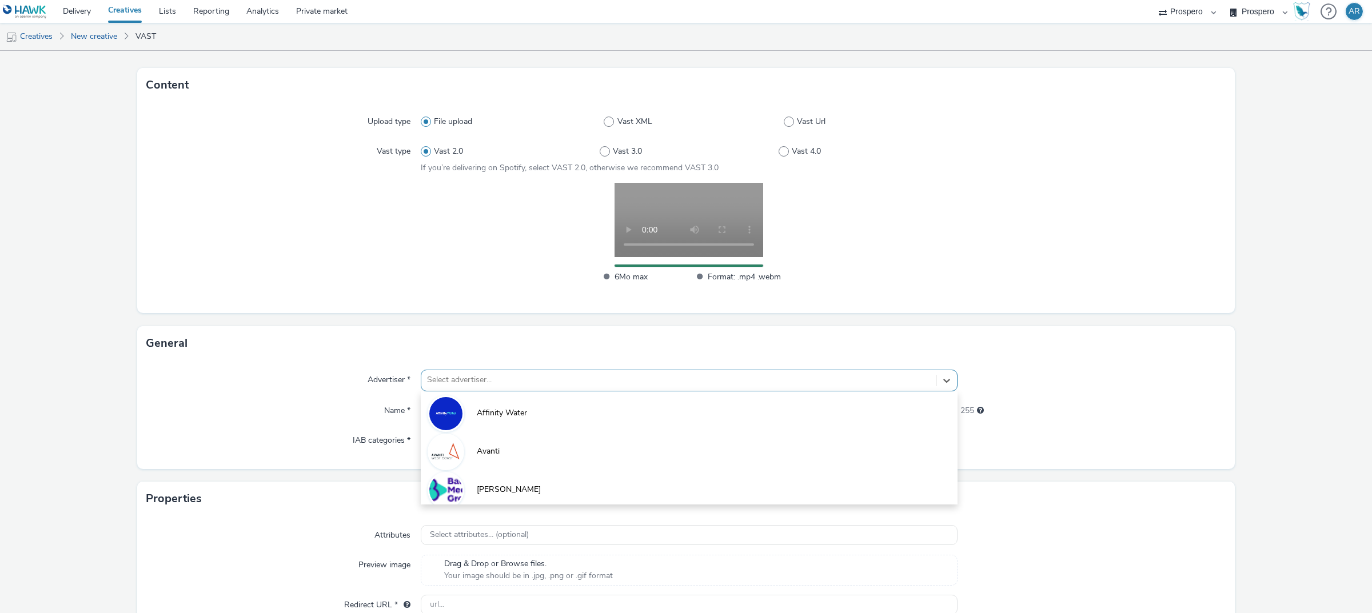
scroll to position [58, 0]
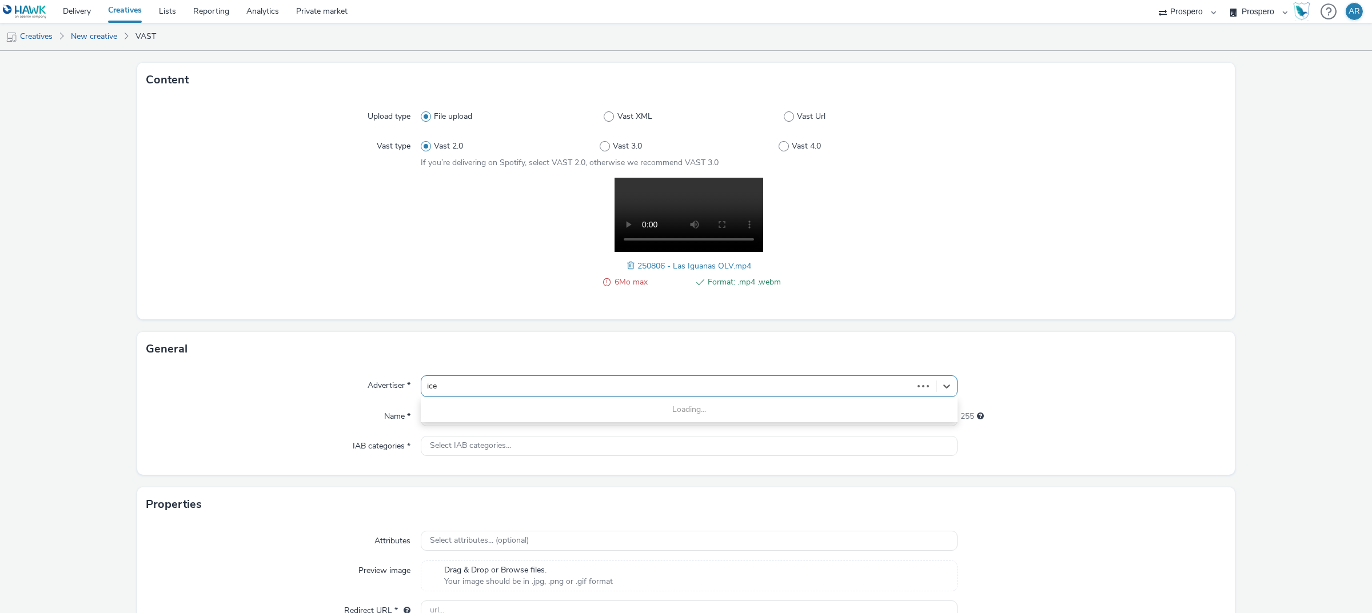
type input "ice"
click at [461, 322] on div "Content Upload type File upload Vast XML Vast Url Vast type Vast 2.0 Vast 3.0 V…" at bounding box center [685, 197] width 1097 height 269
click at [627, 262] on span at bounding box center [632, 266] width 10 height 13
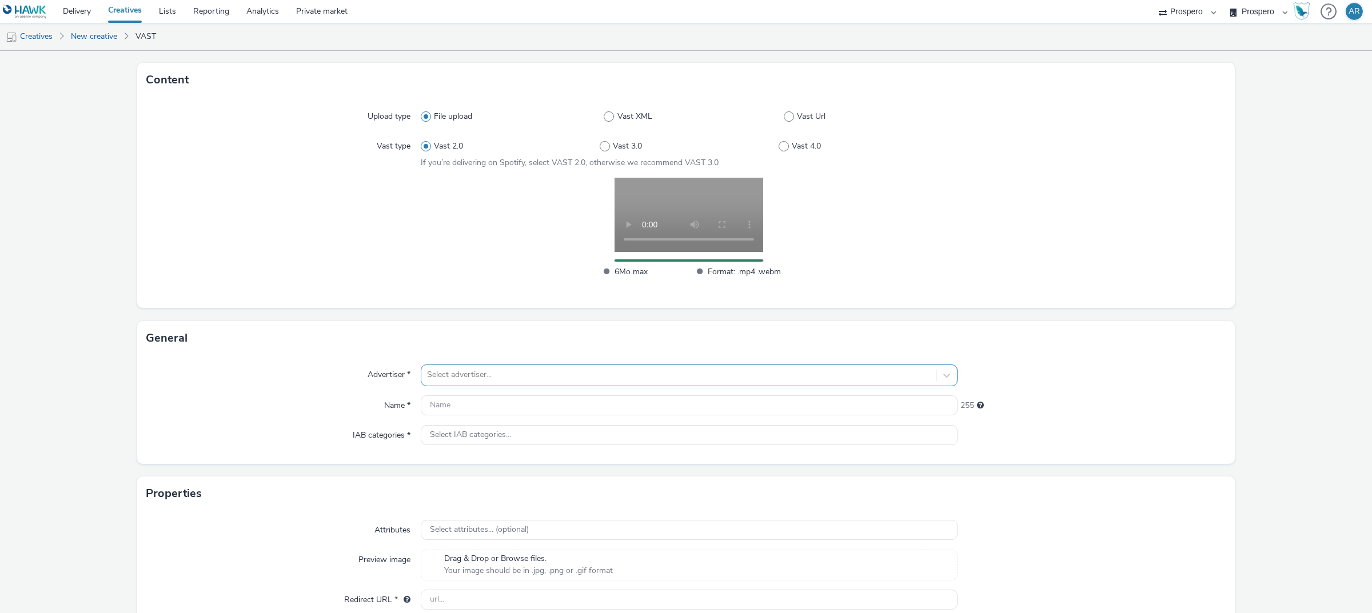
click at [488, 373] on div at bounding box center [678, 375] width 503 height 14
type input "ice"
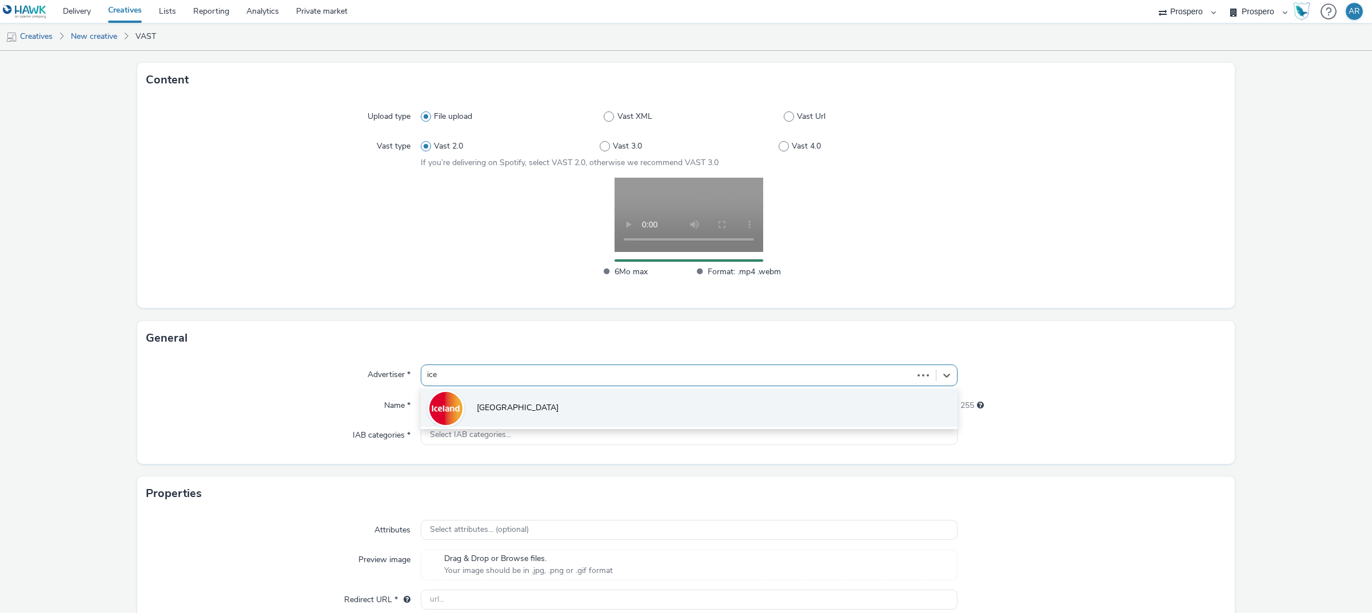
click at [500, 405] on li "[GEOGRAPHIC_DATA]" at bounding box center [689, 408] width 537 height 38
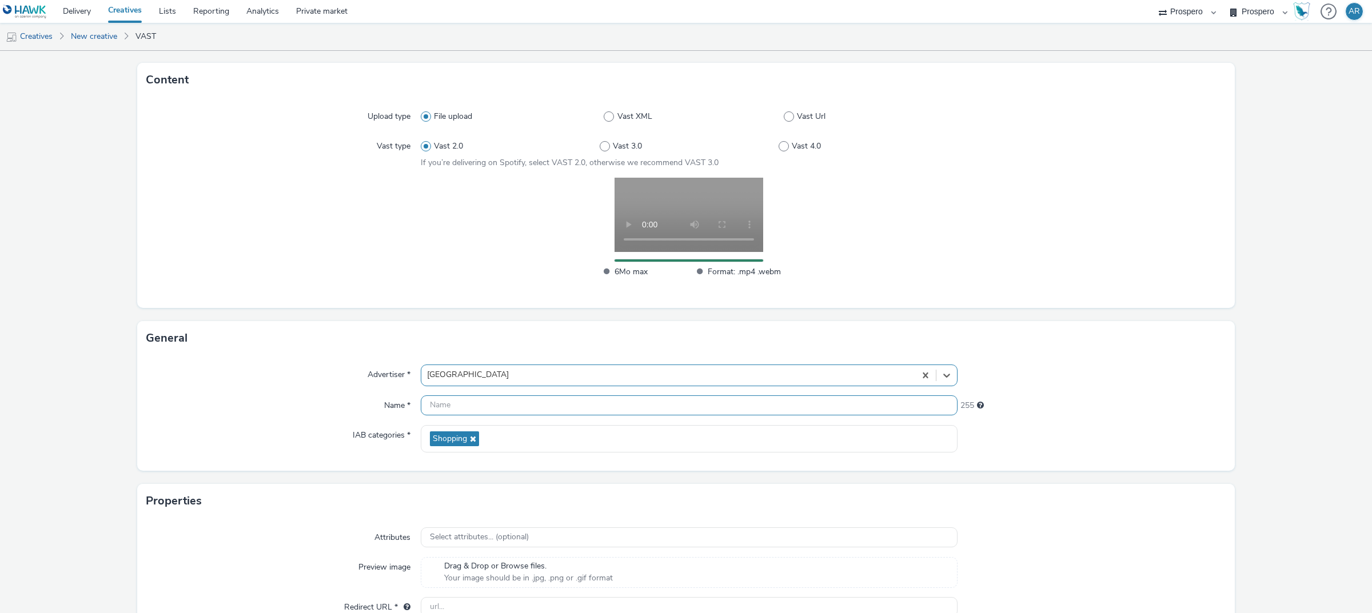
click at [498, 404] on input "text" at bounding box center [689, 406] width 537 height 20
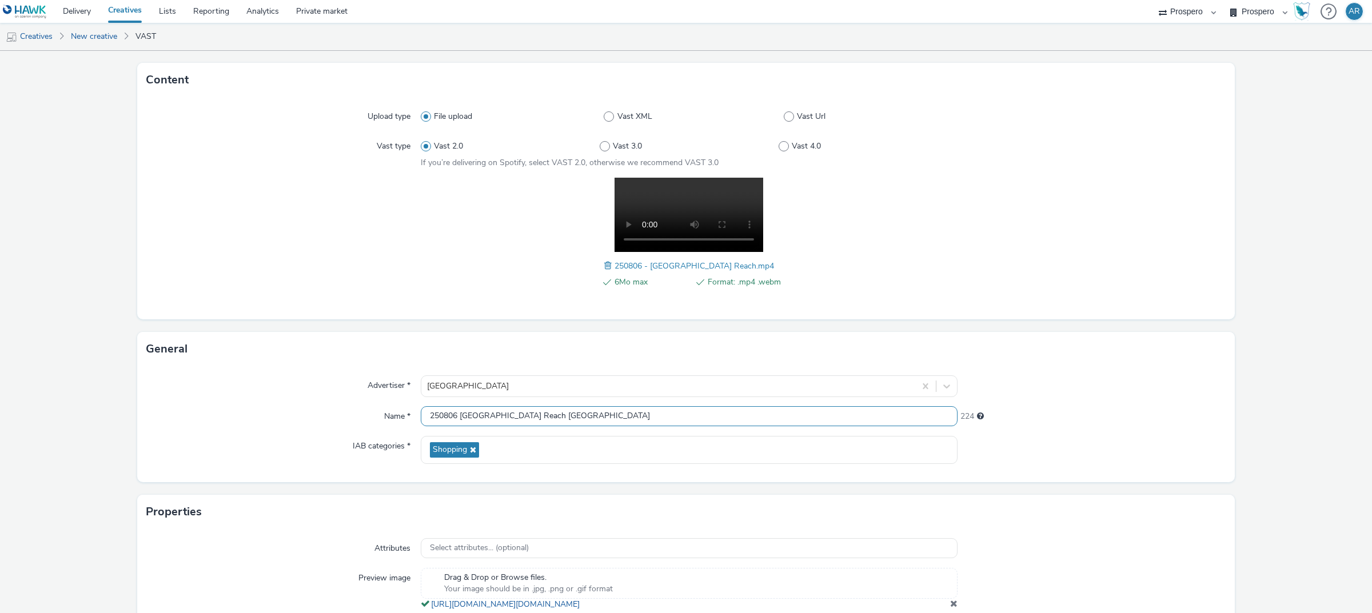
type input "250806 Las Iguanas Reach London"
click at [1263, 376] on form "New creative Content Upload type File upload Vast XML Vast Url Vast type Vast 2…" at bounding box center [686, 347] width 1372 height 708
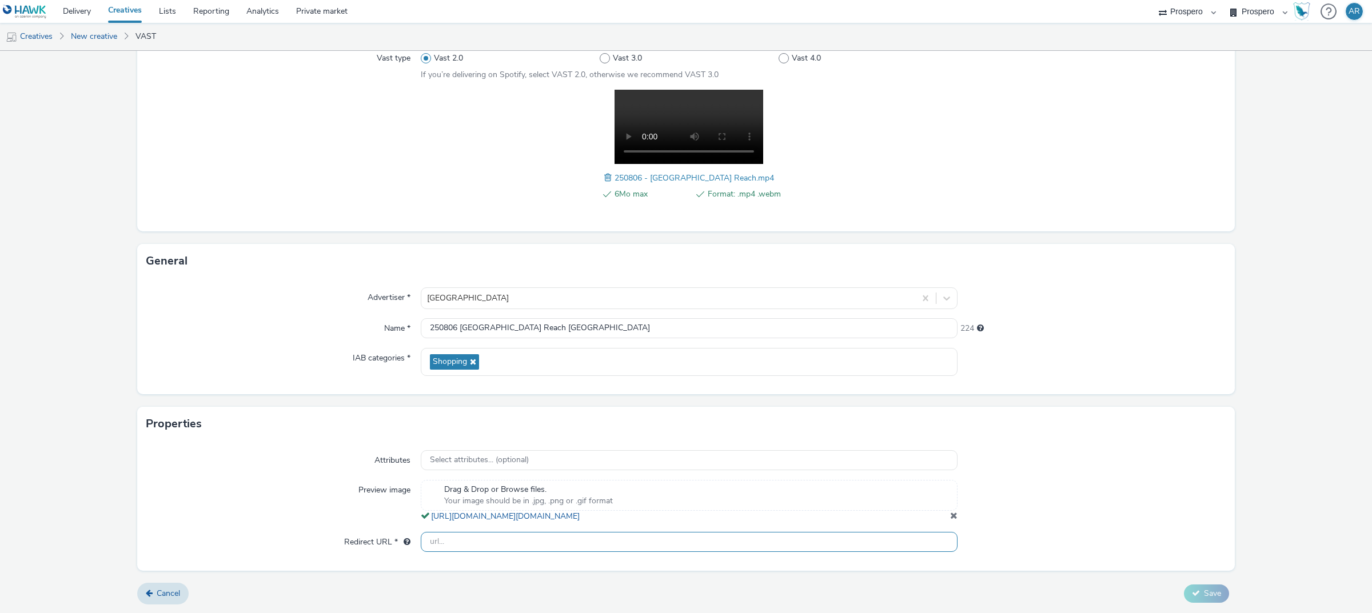
click at [581, 546] on input "text" at bounding box center [689, 542] width 537 height 20
type input "https://www.iceland.co.uk/"
click at [1206, 593] on span "Save" at bounding box center [1212, 593] width 17 height 11
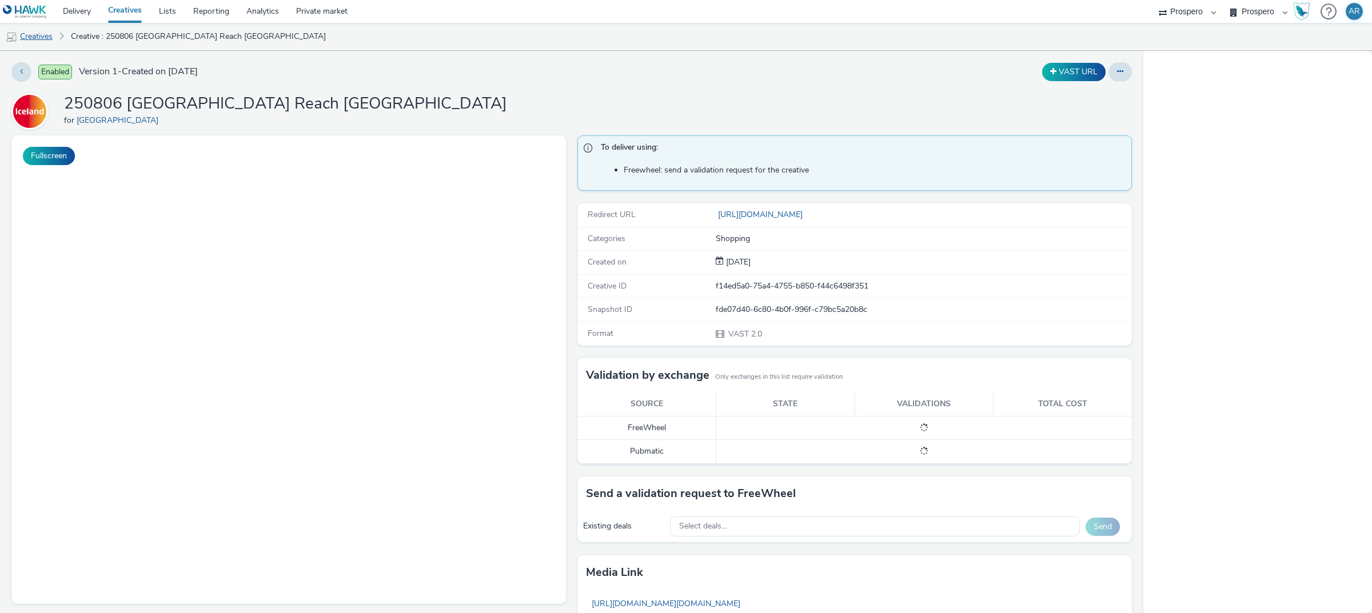
click at [32, 29] on link "Creatives" at bounding box center [29, 36] width 58 height 27
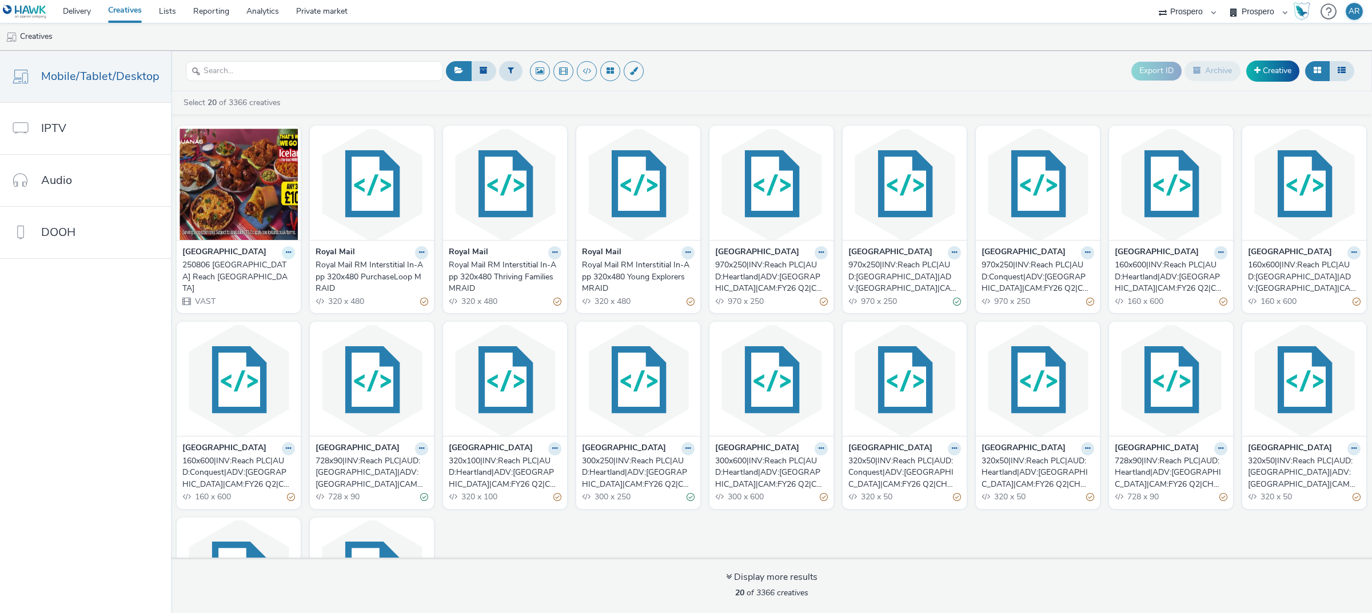
click at [282, 256] on button at bounding box center [288, 252] width 13 height 13
click at [246, 296] on link "Duplicate" at bounding box center [252, 295] width 86 height 23
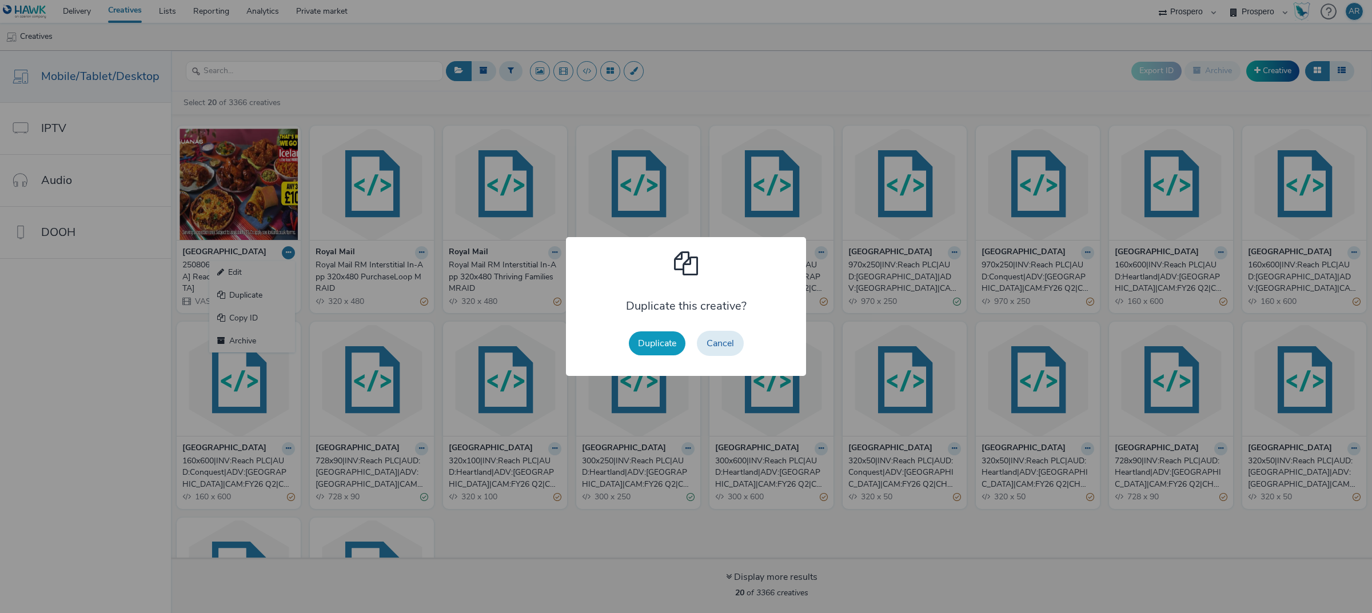
click at [669, 344] on button "Duplicate" at bounding box center [657, 344] width 57 height 24
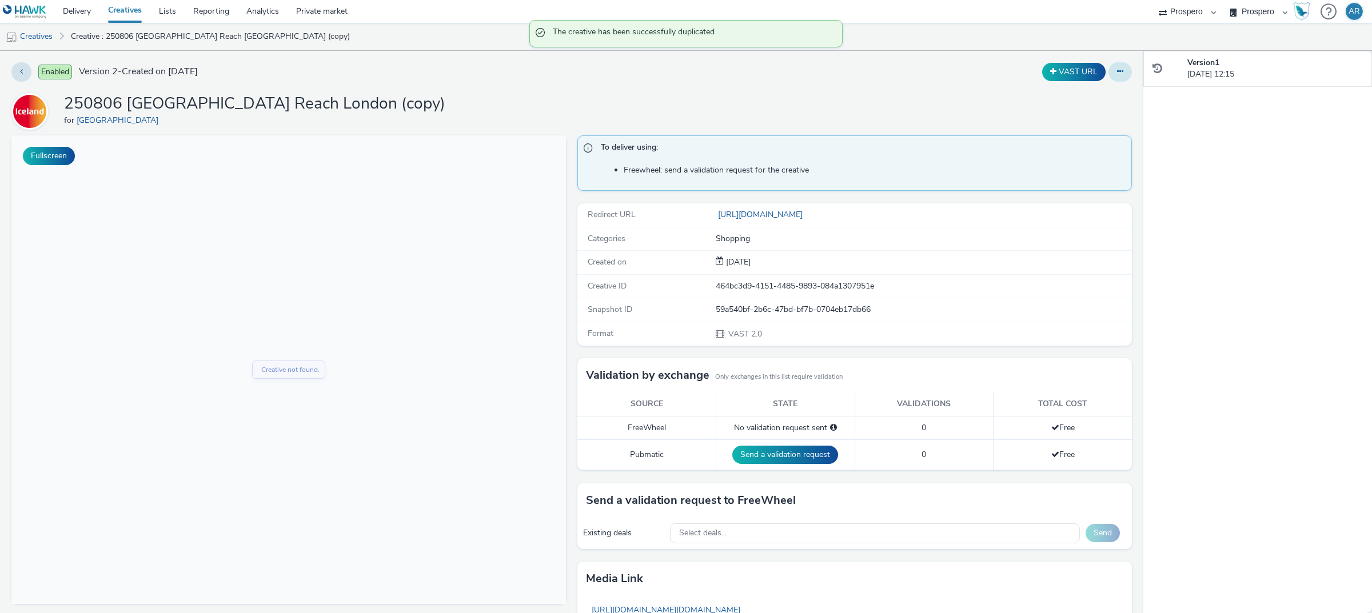
click at [1116, 73] on button at bounding box center [1119, 71] width 23 height 19
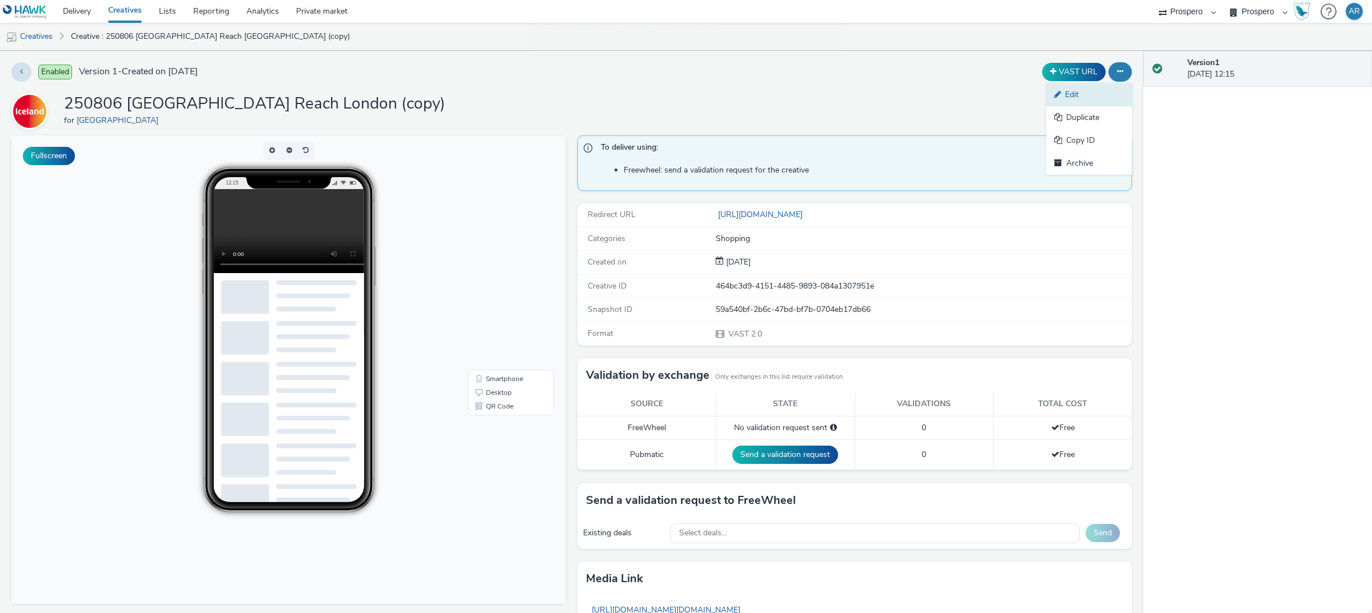
click at [1087, 93] on link "Edit" at bounding box center [1089, 94] width 86 height 23
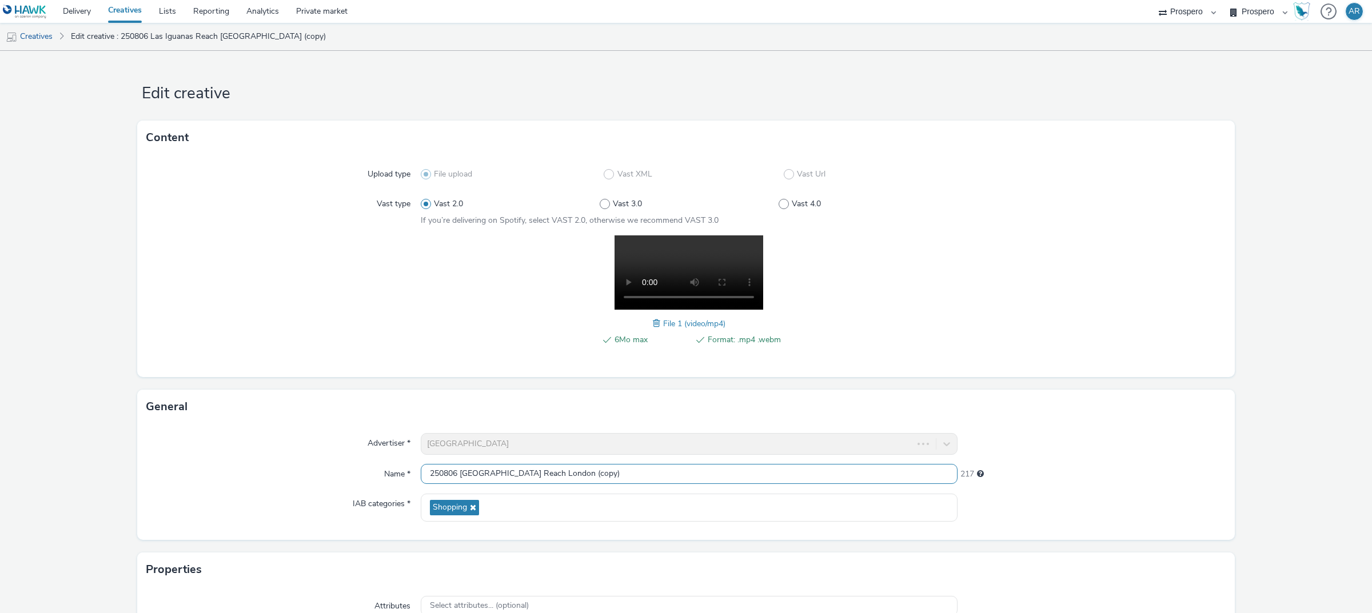
click at [574, 472] on input "250806 Las Iguanas Reach London (copy)" at bounding box center [689, 474] width 537 height 20
type input "250806 Las Iguanas Reach Heartland"
click at [1252, 452] on form "Edit creative Content Upload type File upload Vast XML Vast Url Vast type Vast …" at bounding box center [686, 405] width 1372 height 708
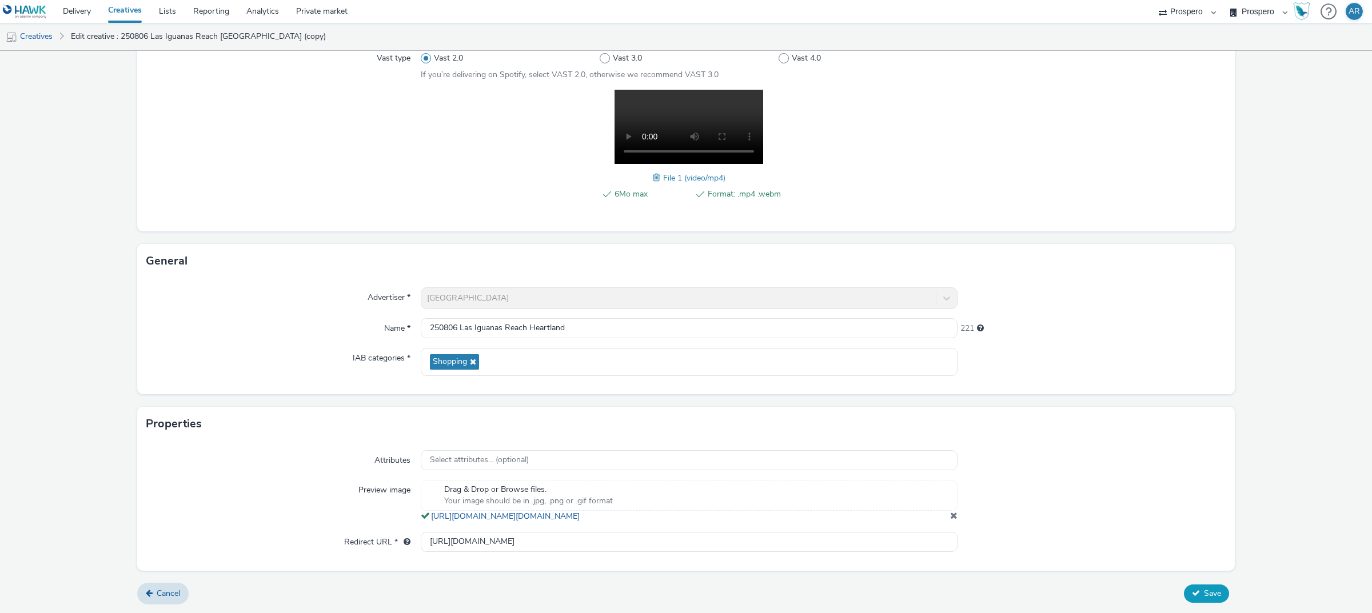
click at [1204, 592] on span "Save" at bounding box center [1212, 593] width 17 height 11
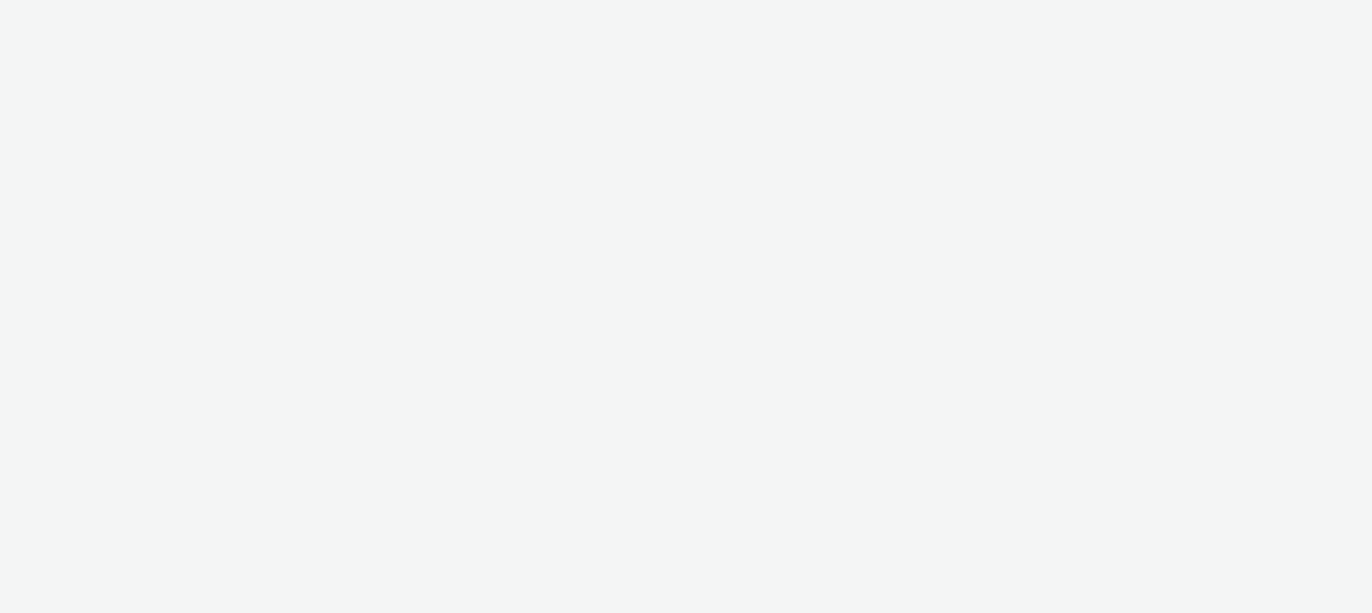
select select "47c37c18-910e-43a3-bb91-a2beb2847406"
select select "b1b940d3-d05b-48b5-821e-f328c33b988b"
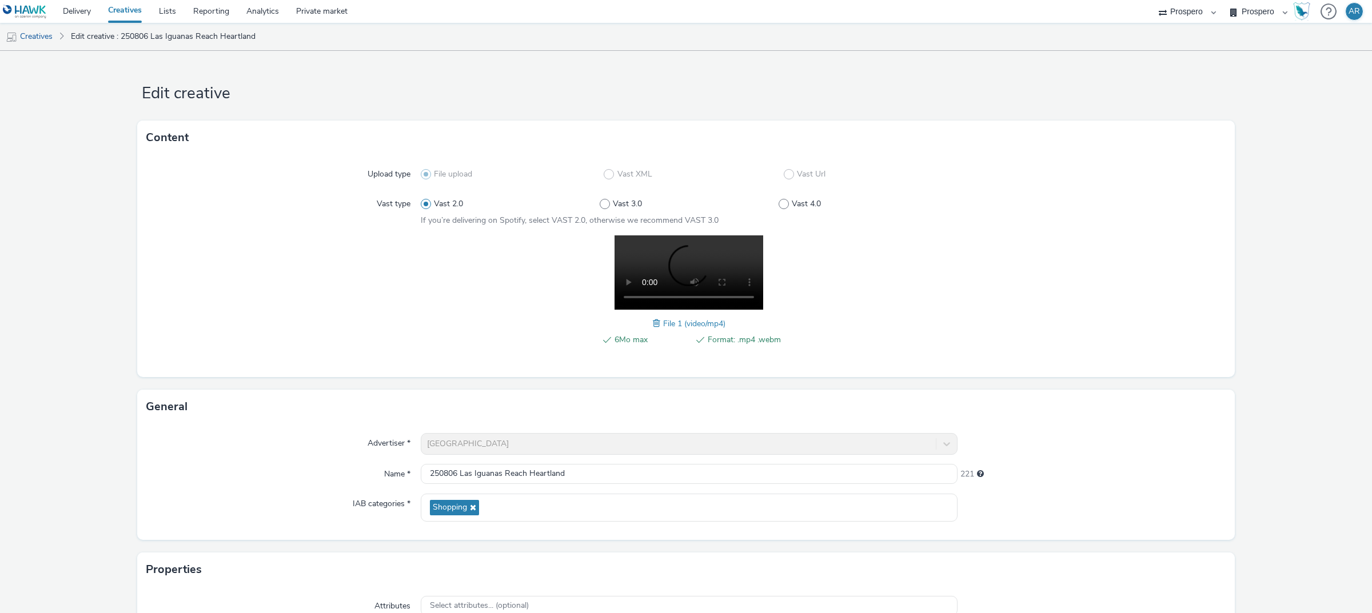
scroll to position [156, 0]
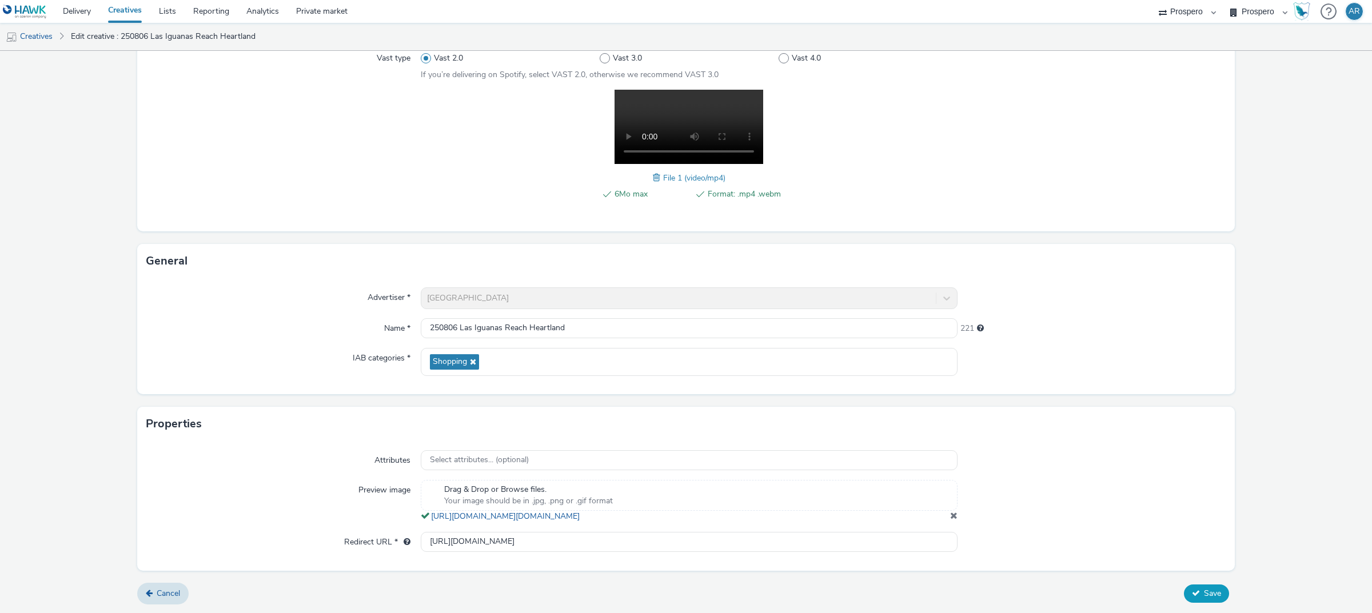
click at [1204, 592] on span "Save" at bounding box center [1212, 593] width 17 height 11
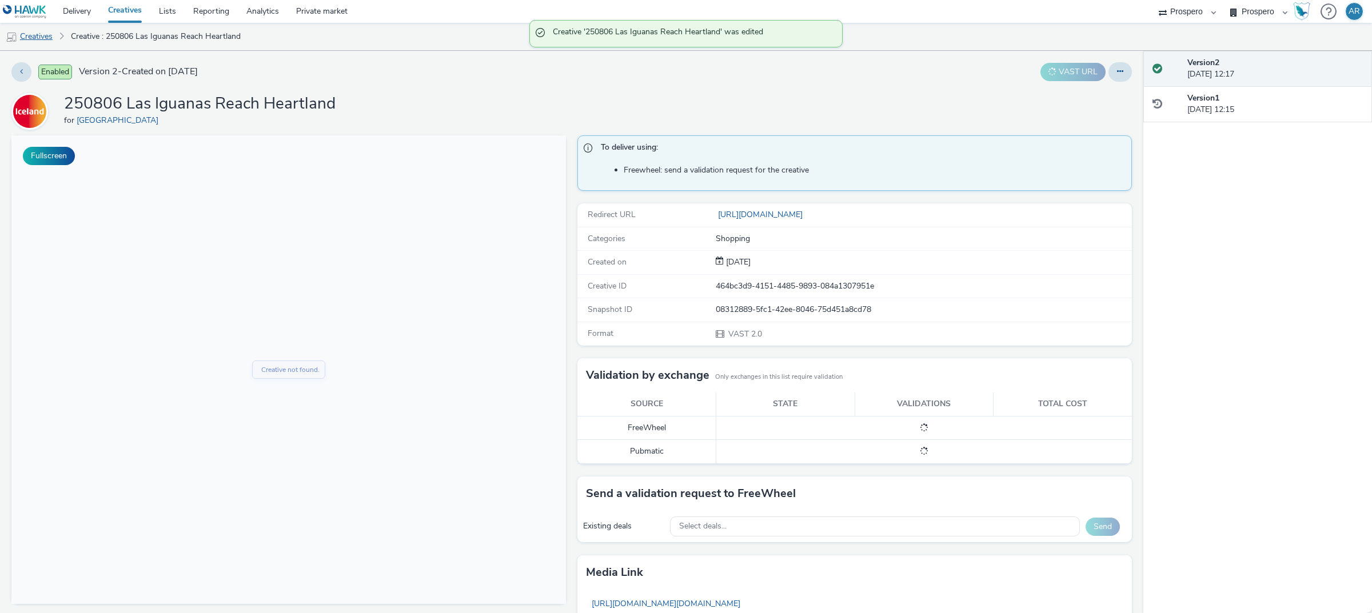
click at [38, 37] on link "Creatives" at bounding box center [29, 36] width 58 height 27
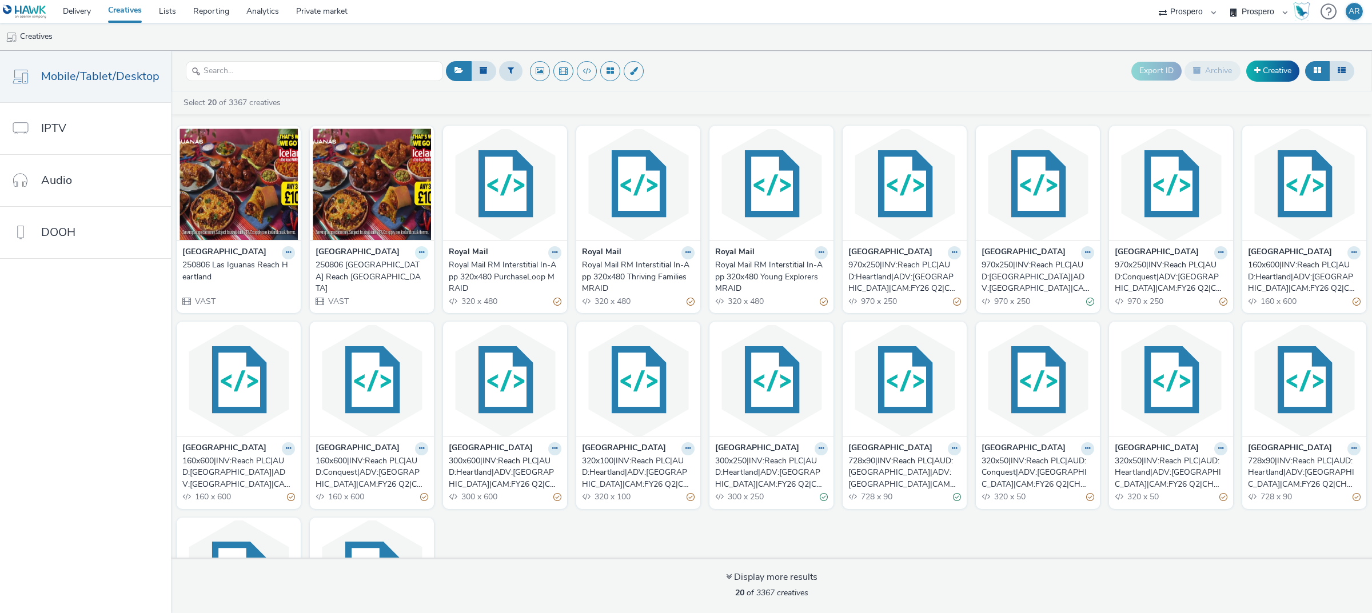
click at [419, 253] on icon at bounding box center [421, 252] width 5 height 7
click at [380, 296] on link "Duplicate" at bounding box center [385, 295] width 86 height 23
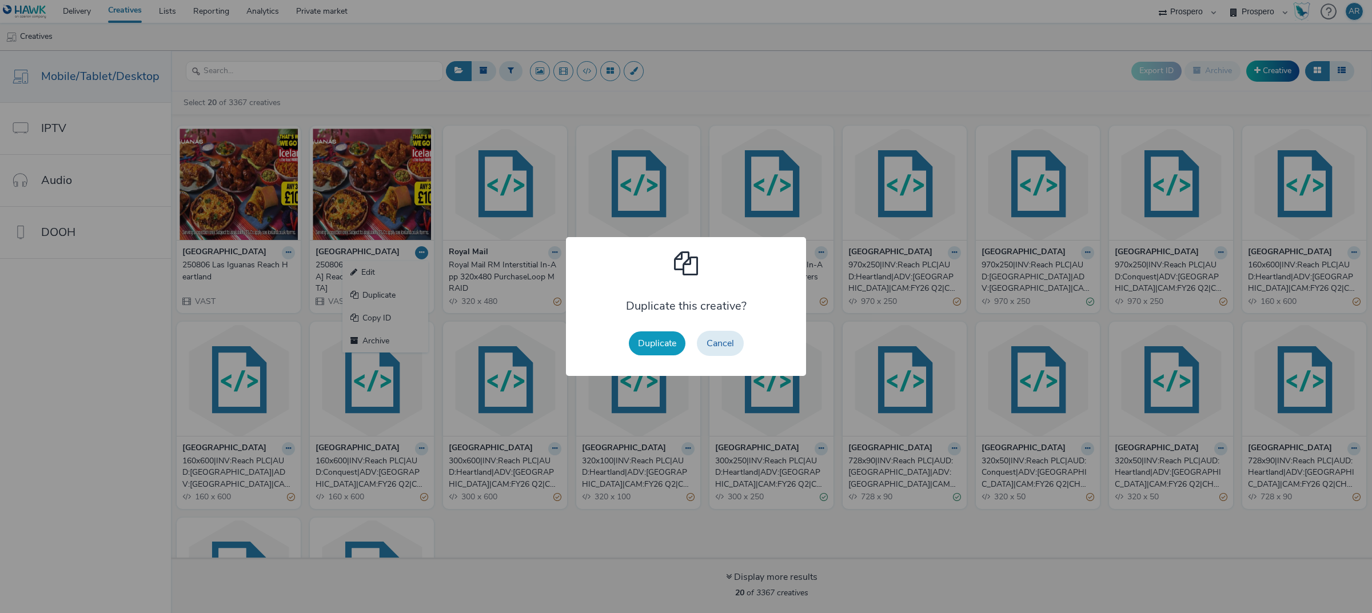
click at [648, 344] on button "Duplicate" at bounding box center [657, 344] width 57 height 24
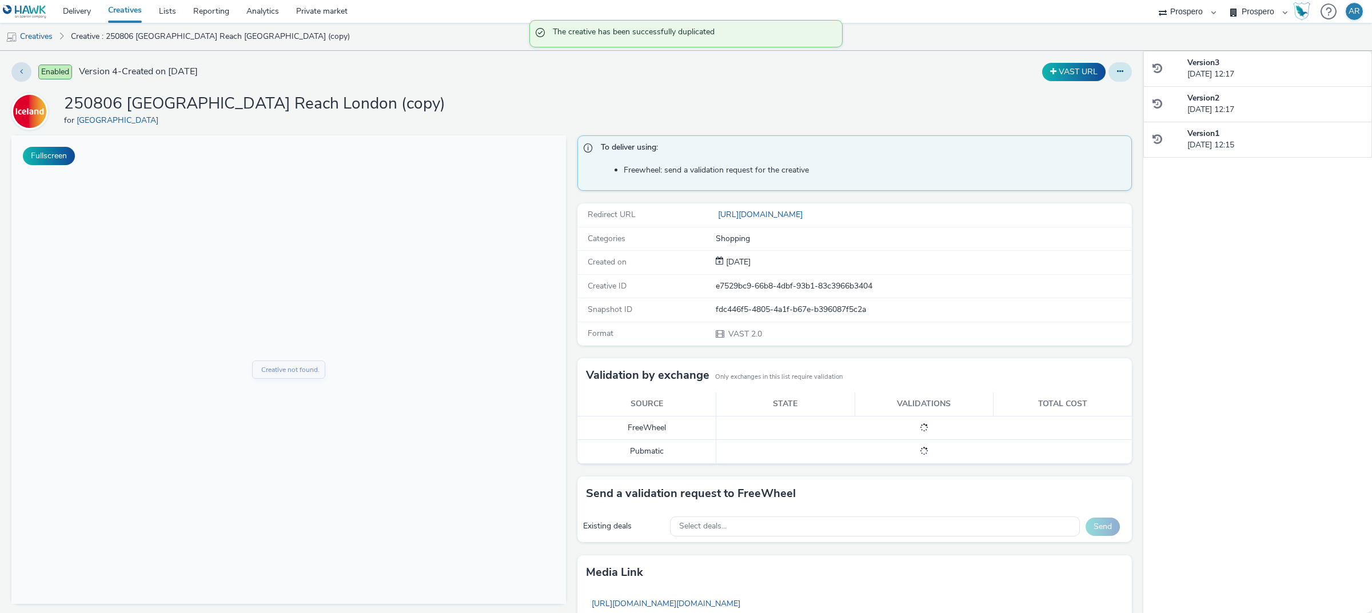
click at [1117, 73] on icon at bounding box center [1120, 71] width 6 height 8
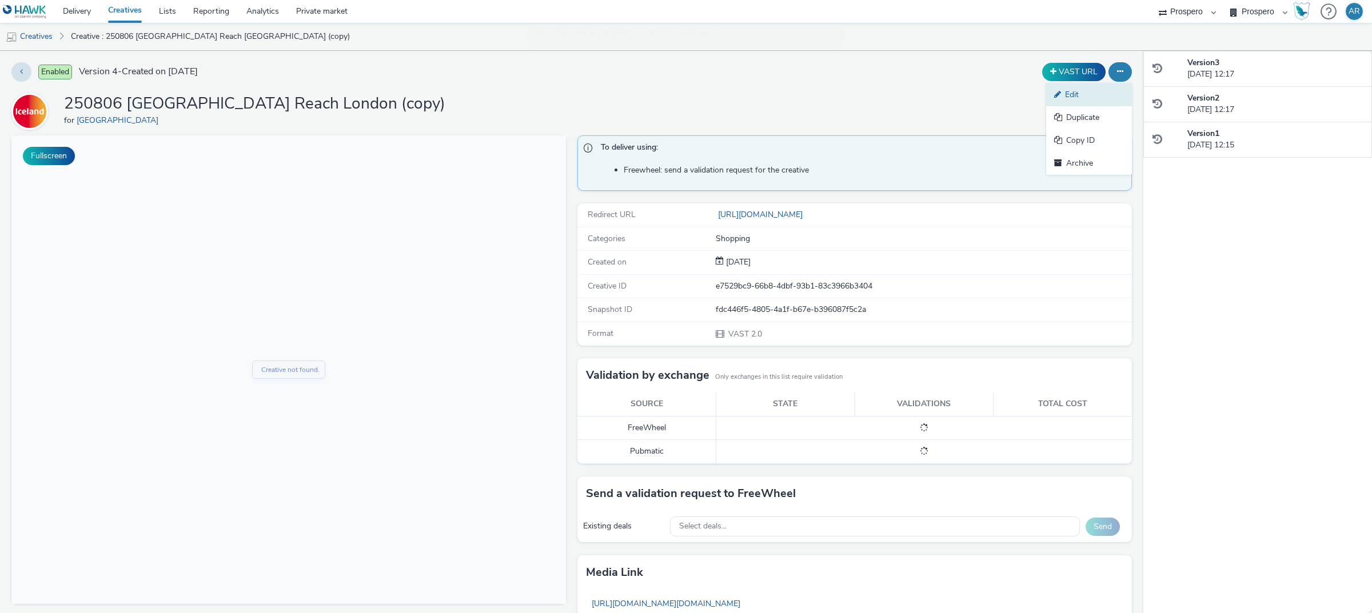
click at [1064, 98] on link "Edit" at bounding box center [1089, 94] width 86 height 23
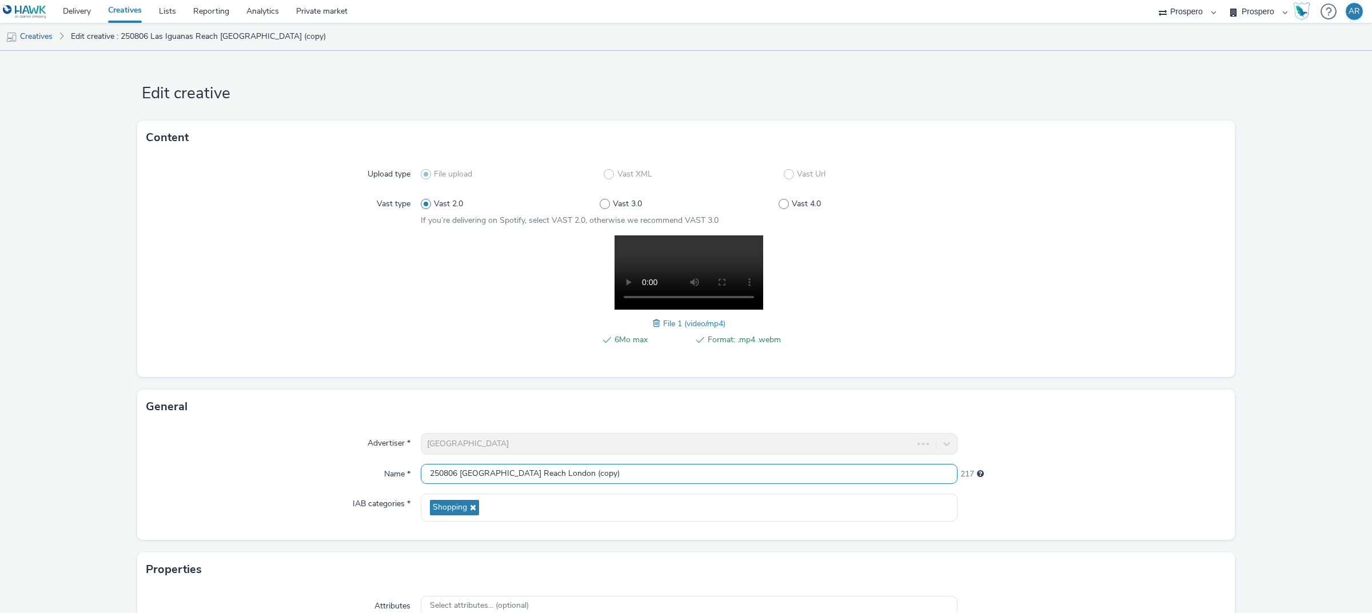
click at [594, 475] on input "250806 Las Iguanas Reach London (copy)" at bounding box center [689, 474] width 537 height 20
type input "250806 Las Iguanas Reach Conquest"
click at [1298, 432] on form "Edit creative Content Upload type File upload Vast XML Vast Url Vast type Vast …" at bounding box center [686, 405] width 1372 height 708
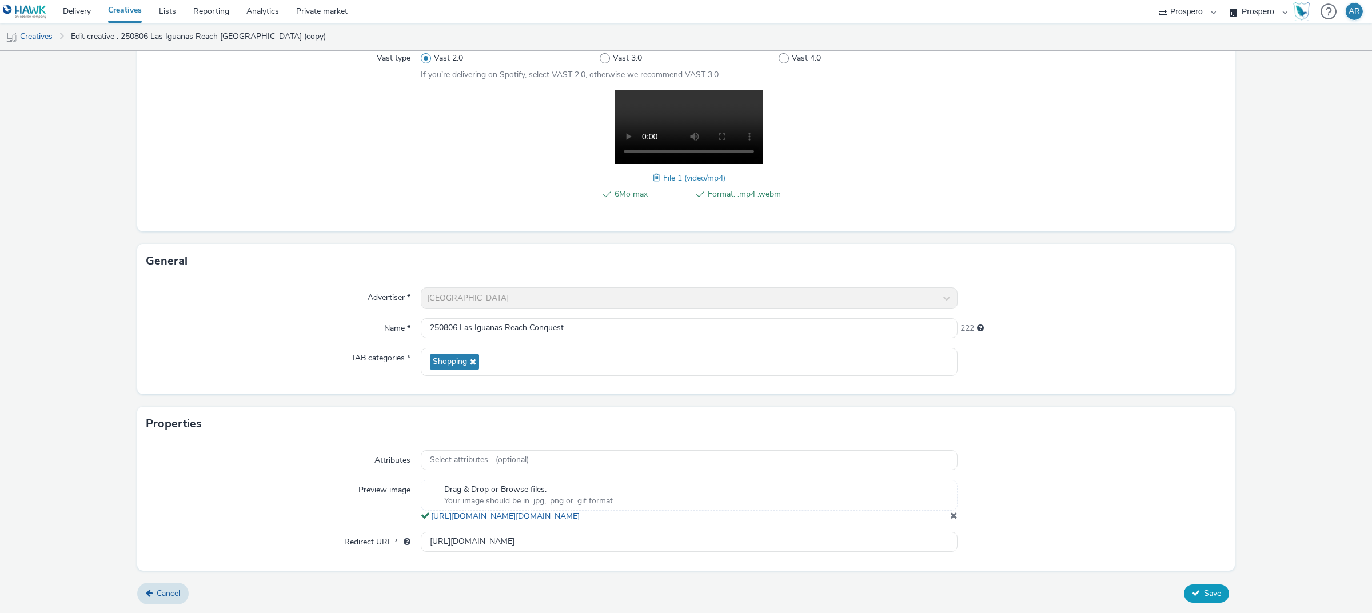
click at [1204, 592] on span "Save" at bounding box center [1212, 593] width 17 height 11
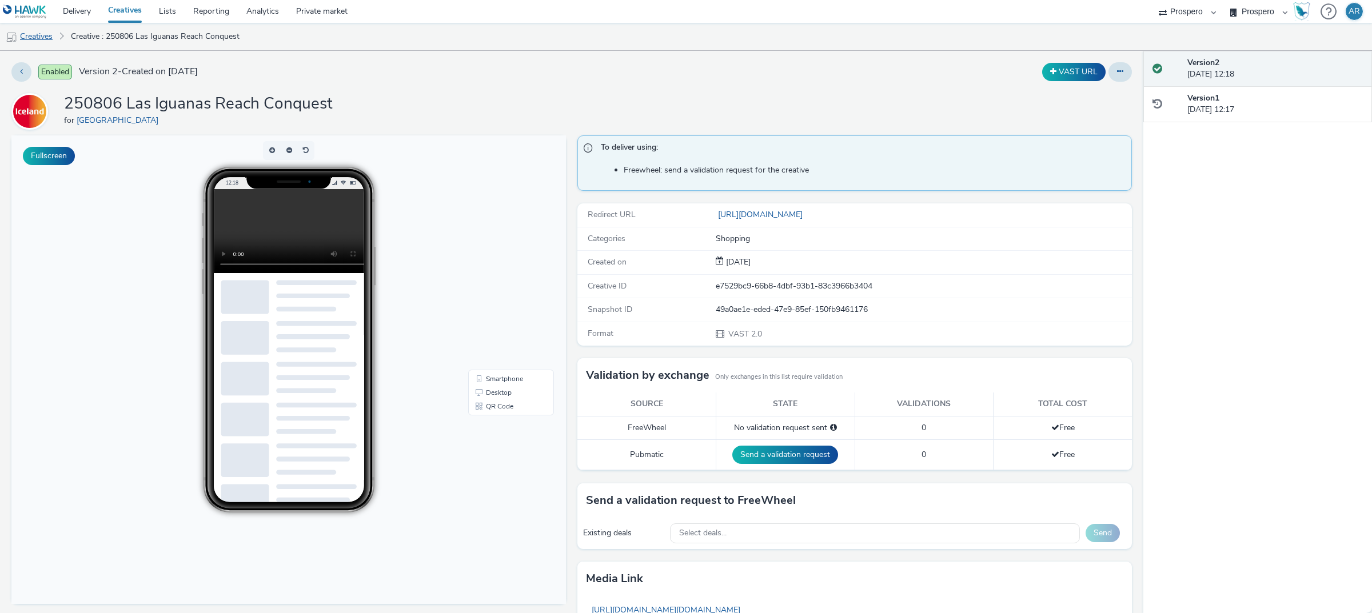
click at [38, 34] on link "Creatives" at bounding box center [29, 36] width 58 height 27
